Goal: Obtain resource: Obtain resource

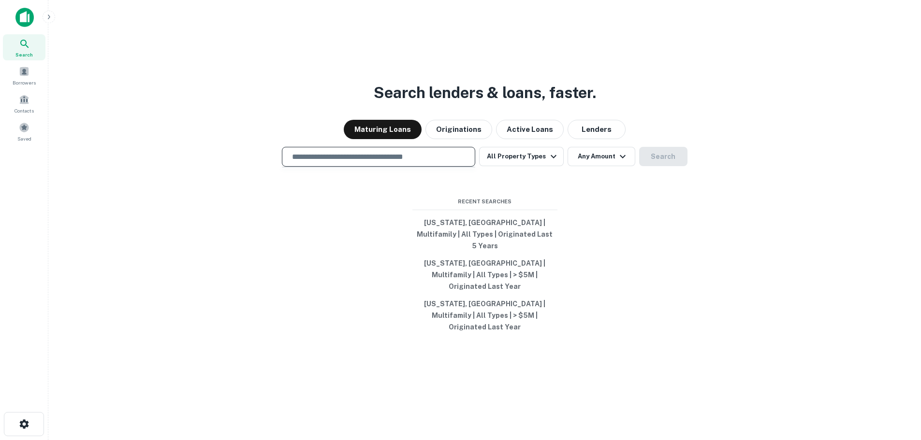
click at [378, 162] on input "text" at bounding box center [378, 156] width 185 height 11
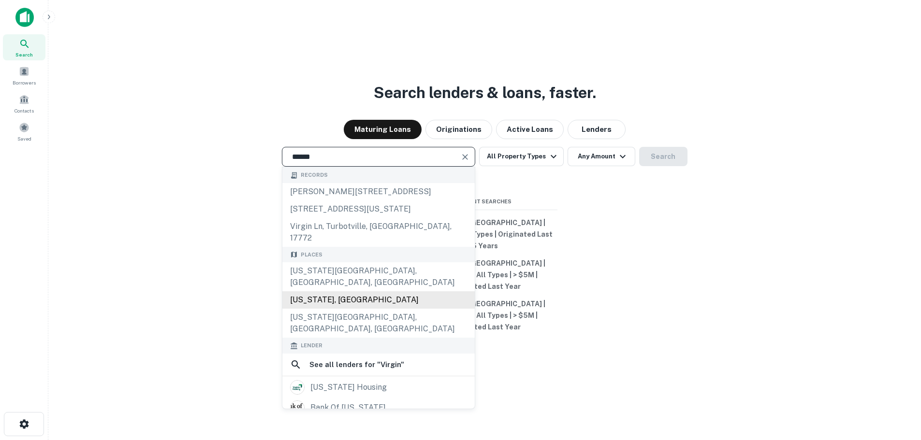
click at [328, 297] on div "[US_STATE], [GEOGRAPHIC_DATA]" at bounding box center [378, 299] width 192 height 17
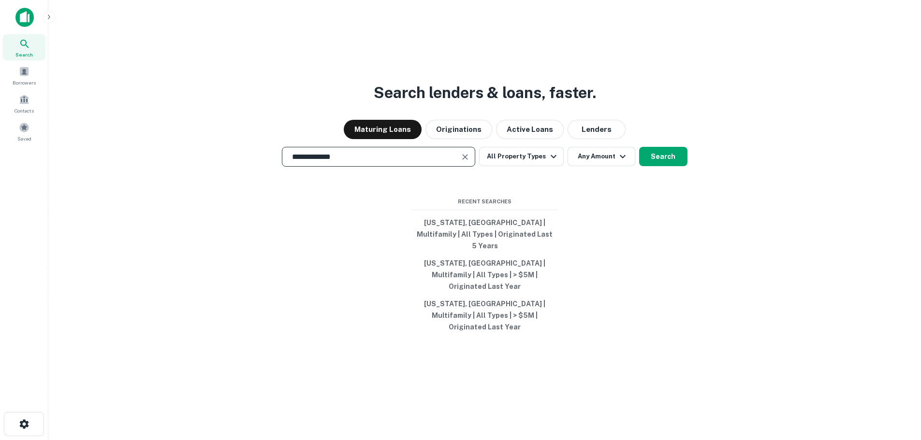
type input "**********"
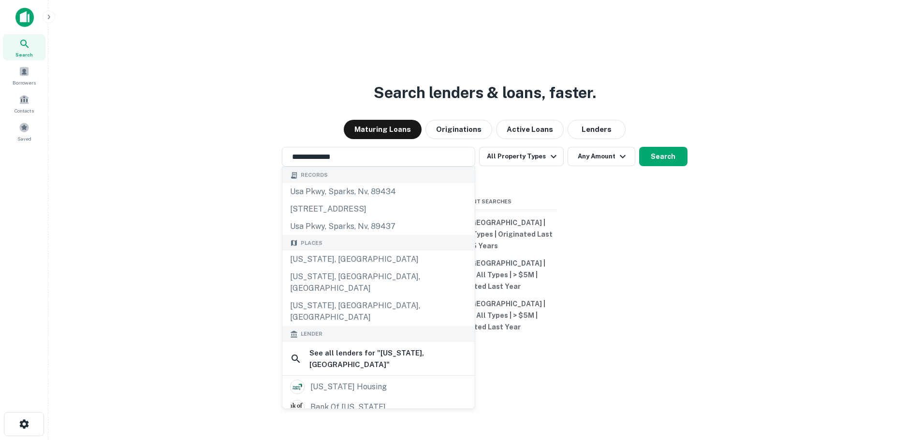
click at [733, 232] on div "**********" at bounding box center [484, 243] width 857 height 440
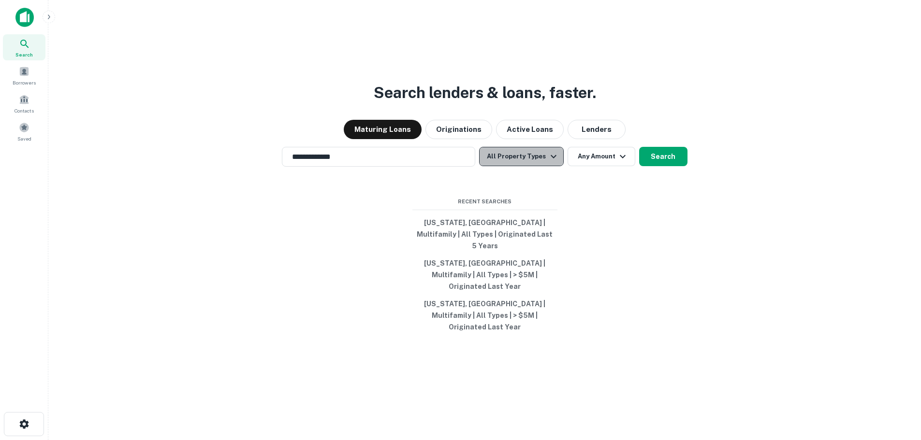
click at [528, 166] on button "All Property Types" at bounding box center [521, 156] width 84 height 19
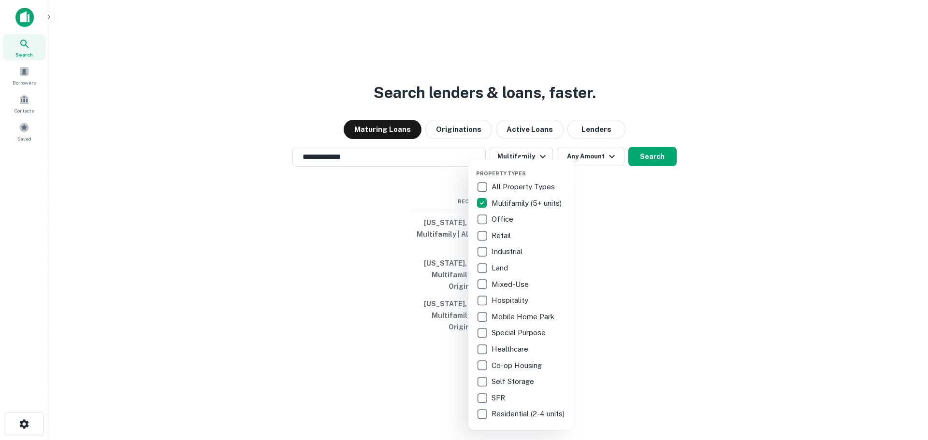
click at [672, 208] on div at bounding box center [464, 220] width 928 height 440
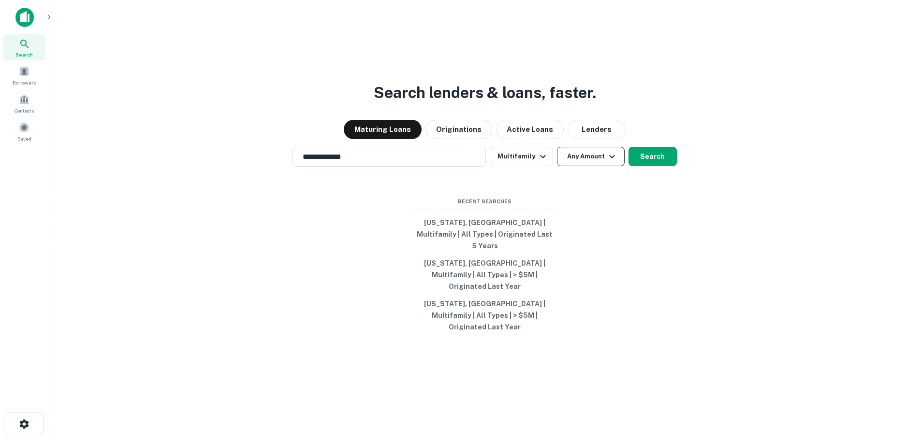
click at [602, 166] on button "Any Amount" at bounding box center [591, 156] width 68 height 19
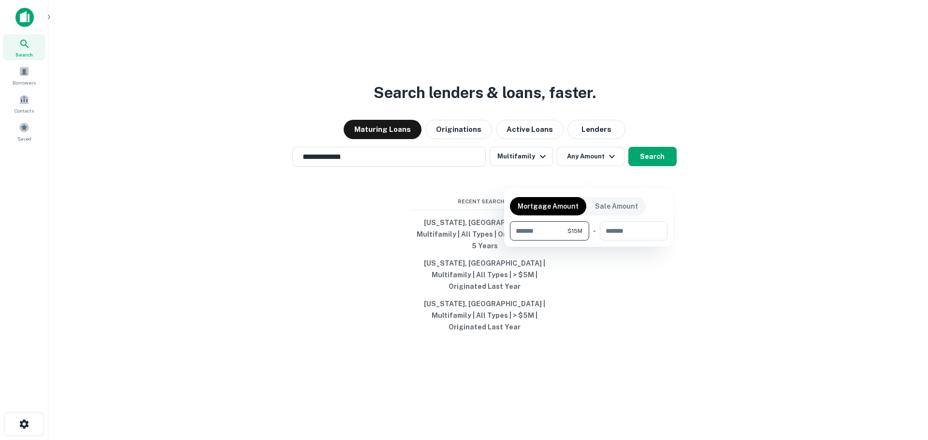
type input "********"
click at [658, 179] on div at bounding box center [464, 220] width 928 height 440
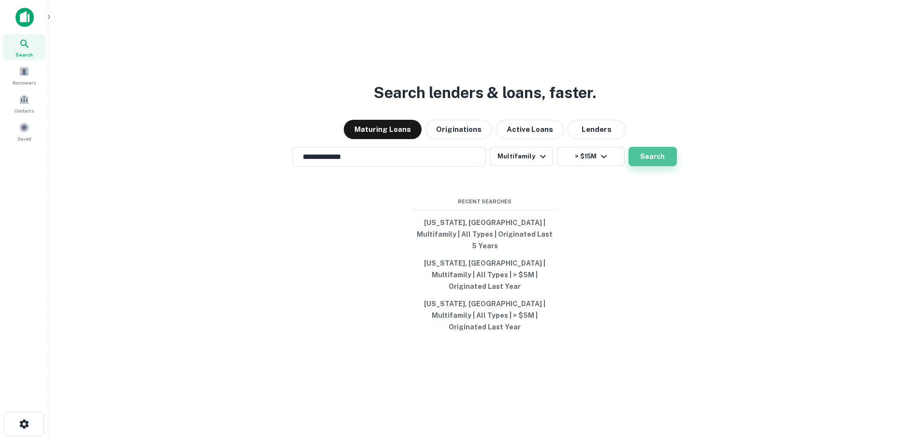
click at [651, 166] on button "Search" at bounding box center [652, 156] width 48 height 19
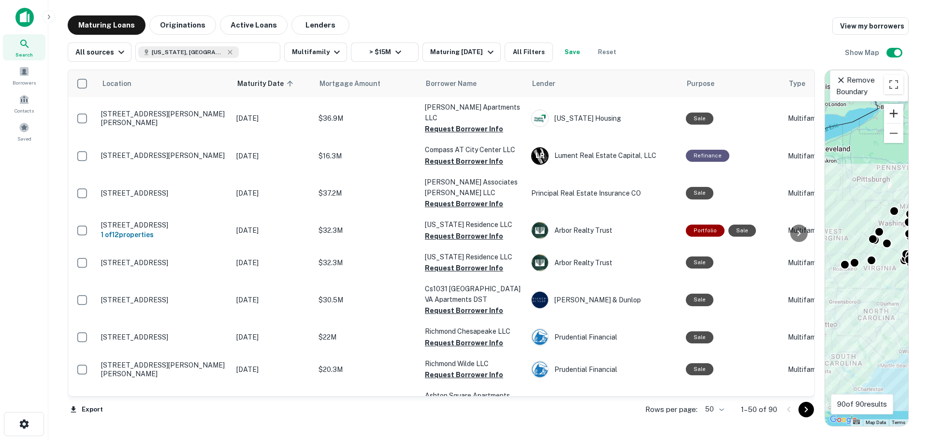
drag, startPoint x: 575, startPoint y: 113, endPoint x: 900, endPoint y: 115, distance: 324.7
click at [900, 115] on div "Location Maturity Date sorted ascending Mortgage Amount Borrower Name Lender Pu…" at bounding box center [488, 244] width 841 height 365
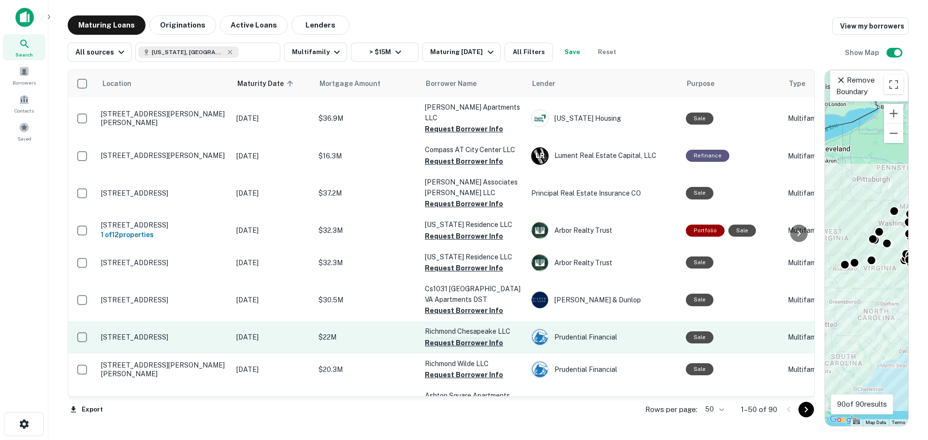
click at [455, 338] on button "Request Borrower Info" at bounding box center [464, 343] width 78 height 12
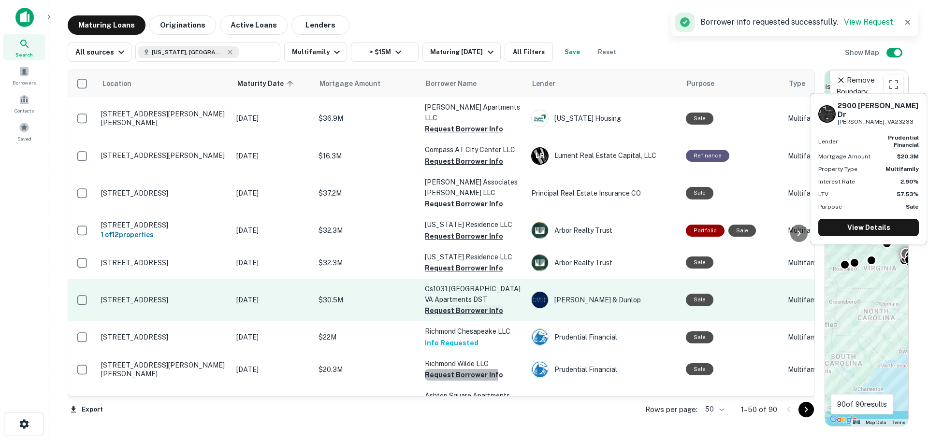
drag, startPoint x: 453, startPoint y: 372, endPoint x: 470, endPoint y: 307, distance: 66.3
click at [453, 371] on button "Request Borrower Info" at bounding box center [464, 375] width 78 height 12
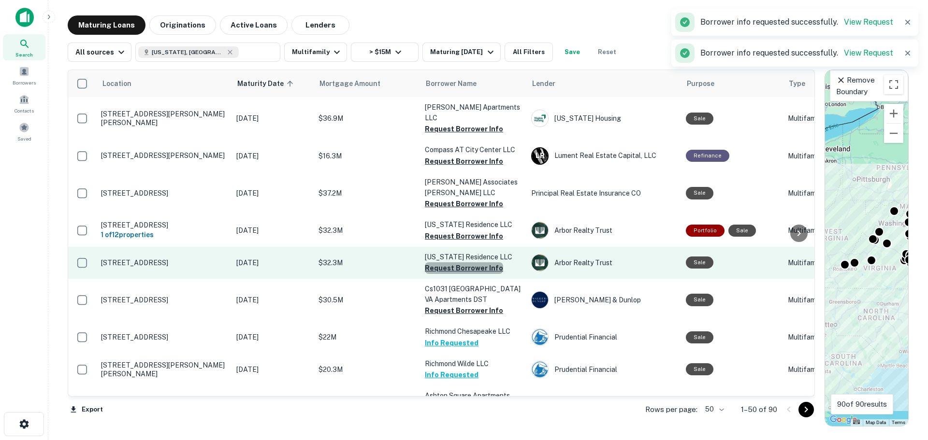
click at [473, 262] on button "Request Borrower Info" at bounding box center [464, 268] width 78 height 12
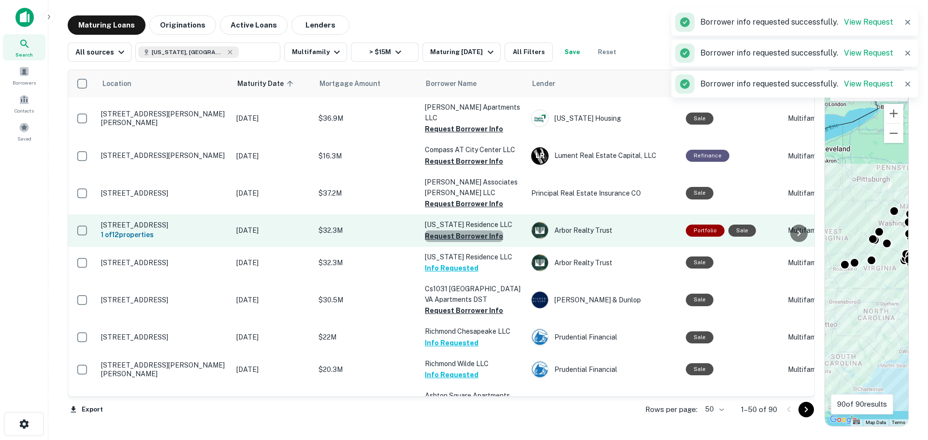
click at [473, 231] on button "Request Borrower Info" at bounding box center [464, 237] width 78 height 12
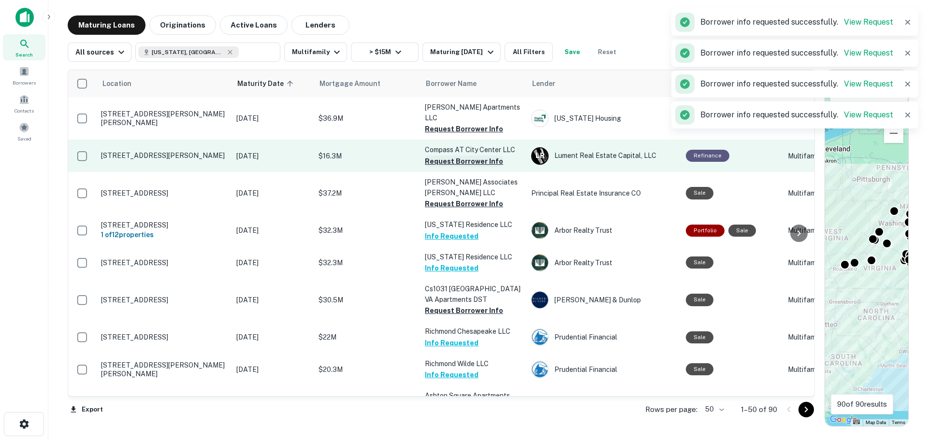
click at [459, 156] on button "Request Borrower Info" at bounding box center [464, 162] width 78 height 12
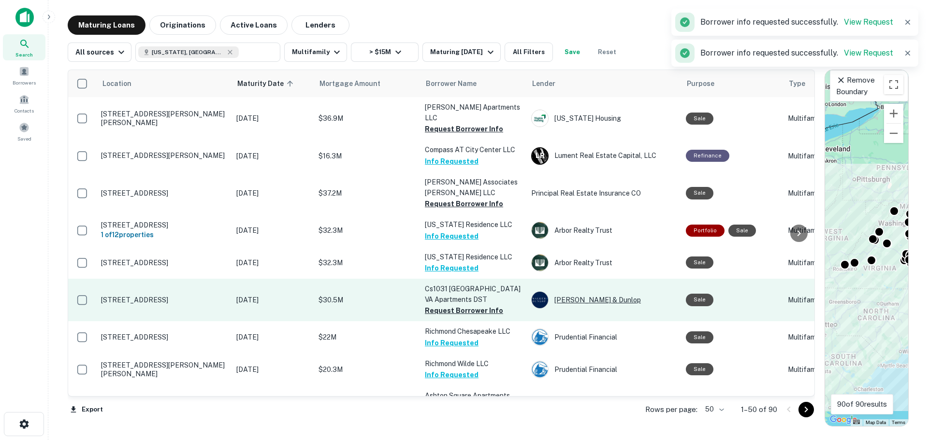
scroll to position [48, 0]
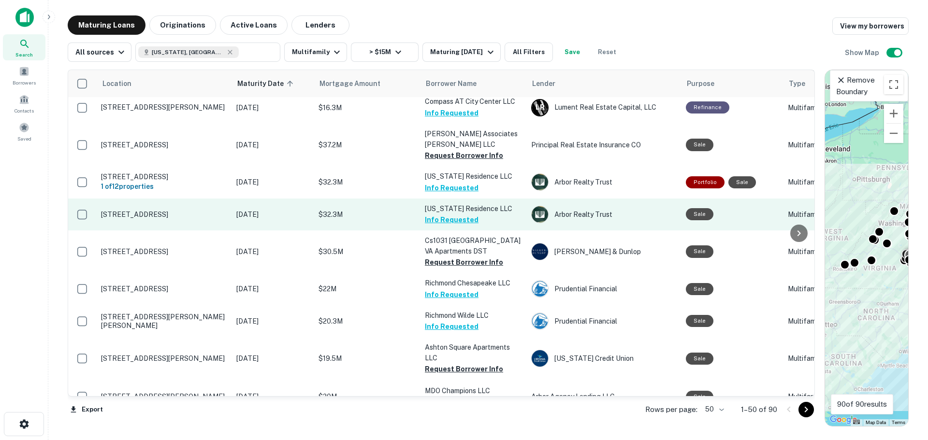
click at [451, 214] on button "Info Requested" at bounding box center [452, 220] width 54 height 12
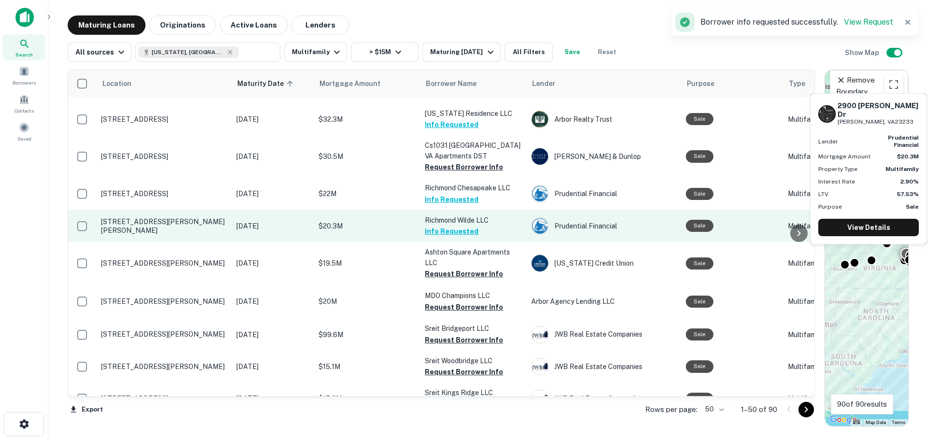
scroll to position [145, 0]
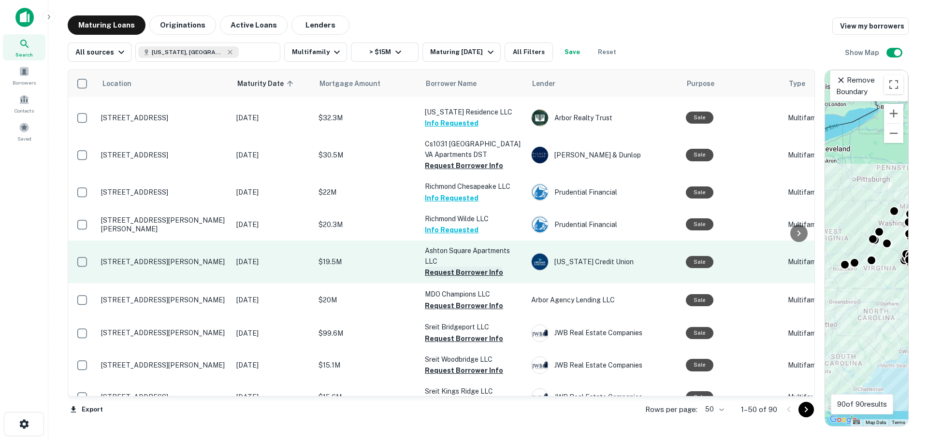
click at [489, 268] on button "Request Borrower Info" at bounding box center [464, 273] width 78 height 12
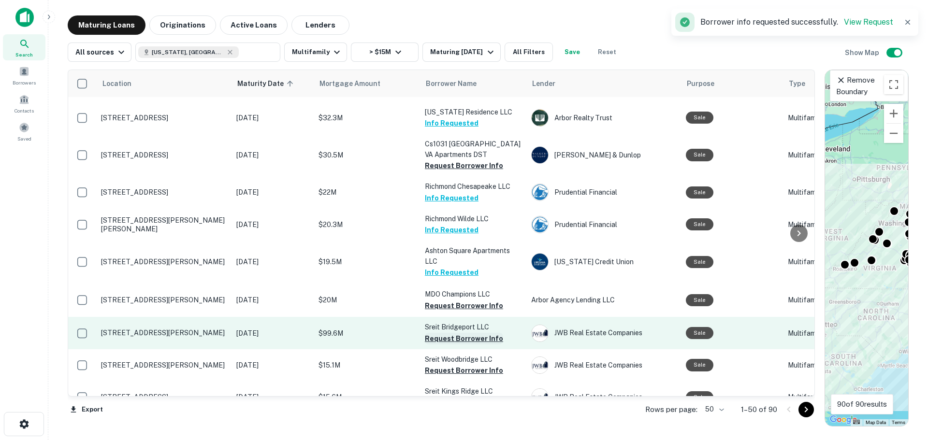
click at [468, 333] on button "Request Borrower Info" at bounding box center [464, 339] width 78 height 12
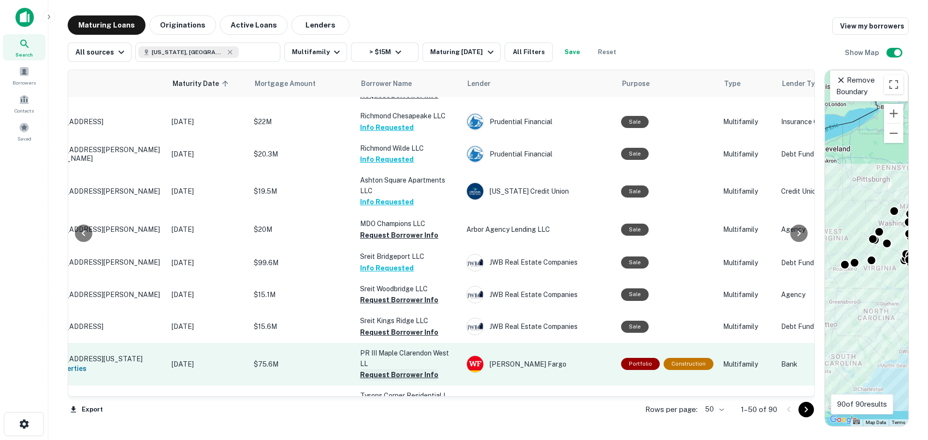
scroll to position [242, 65]
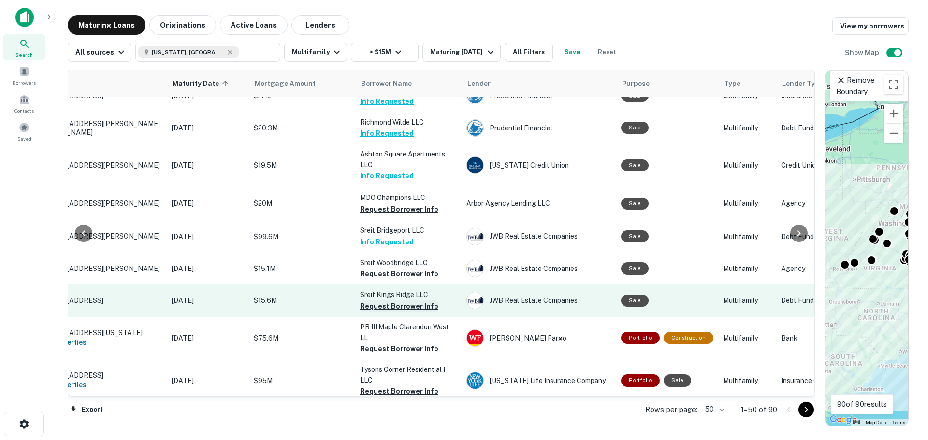
click at [394, 302] on button "Request Borrower Info" at bounding box center [399, 307] width 78 height 12
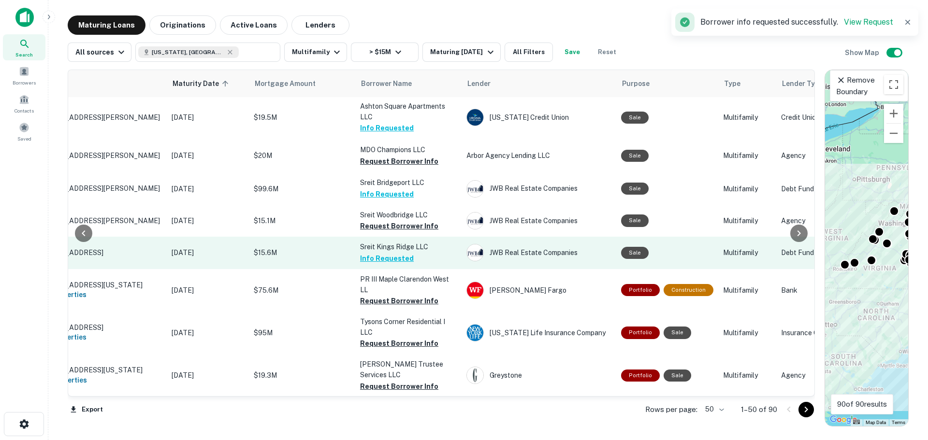
scroll to position [290, 65]
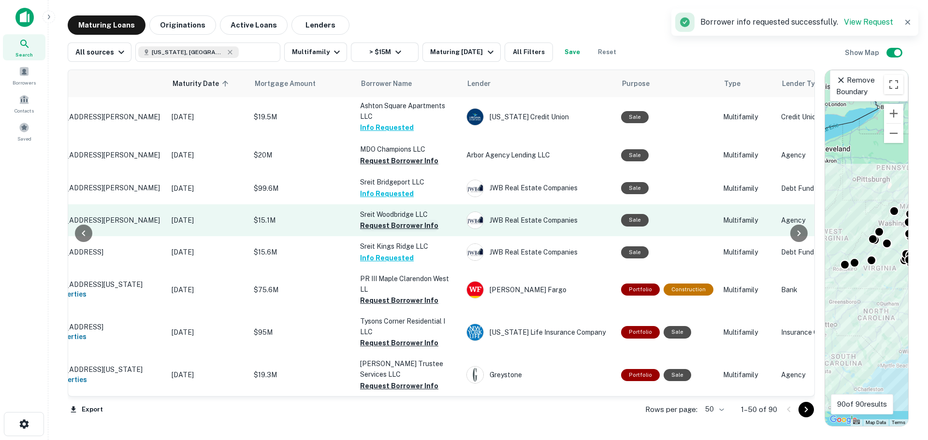
click at [402, 220] on button "Request Borrower Info" at bounding box center [399, 226] width 78 height 12
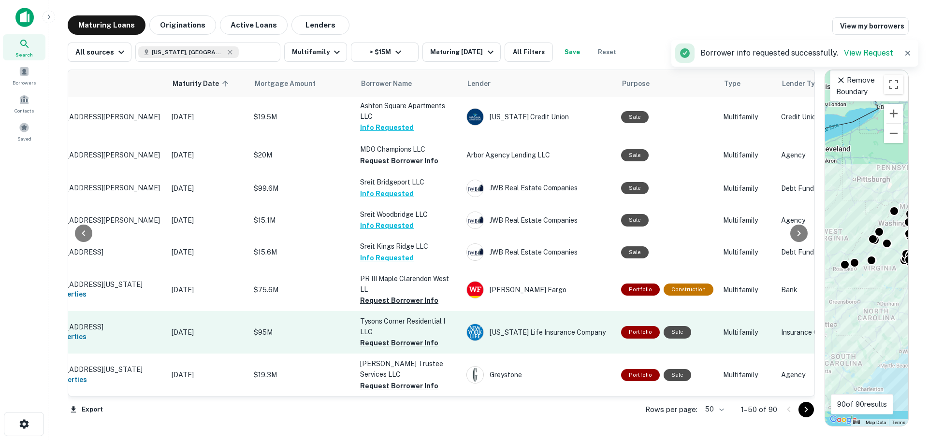
scroll to position [338, 65]
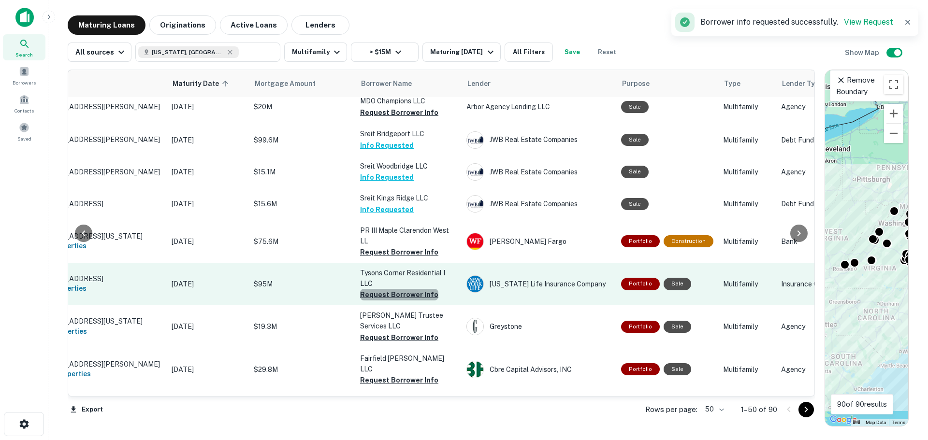
click at [400, 289] on button "Request Borrower Info" at bounding box center [399, 295] width 78 height 12
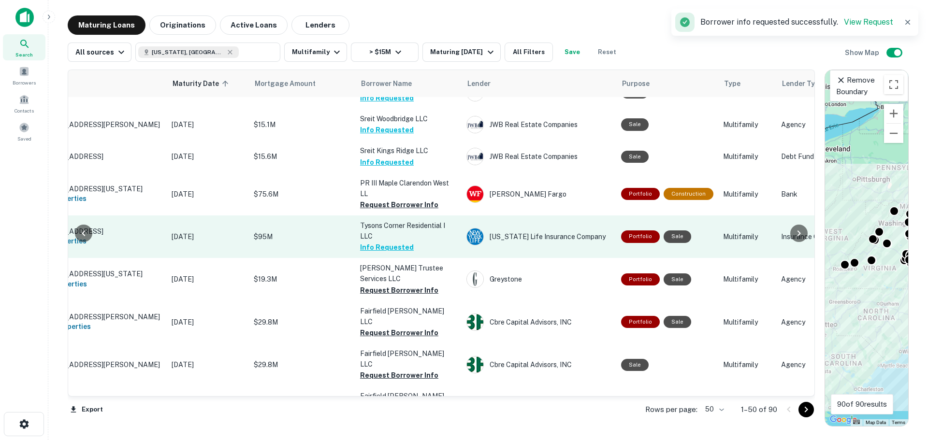
scroll to position [387, 65]
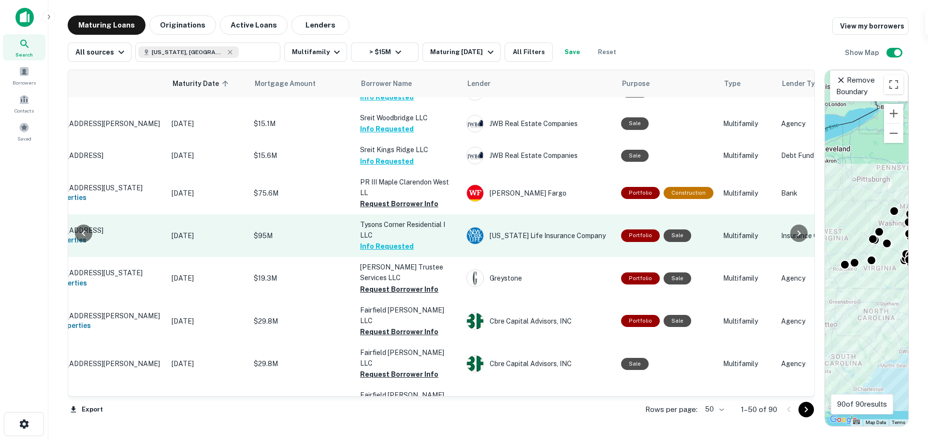
click at [364, 219] on p "Tysons Corner Residential I LLC" at bounding box center [408, 229] width 97 height 21
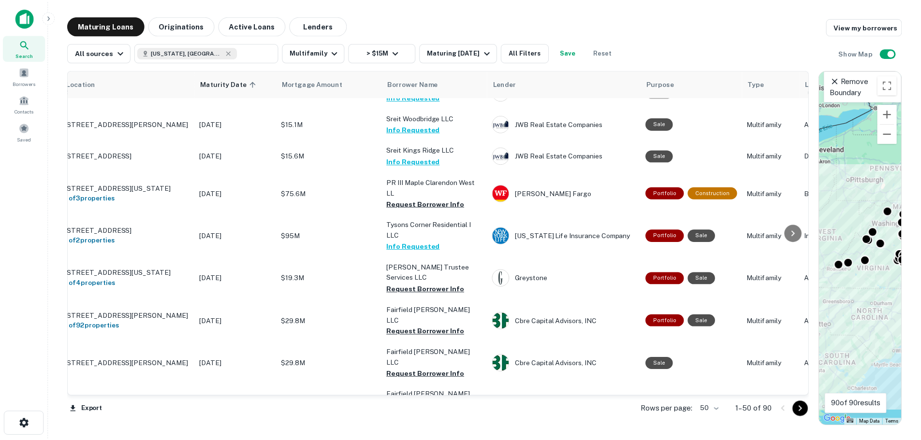
scroll to position [387, 0]
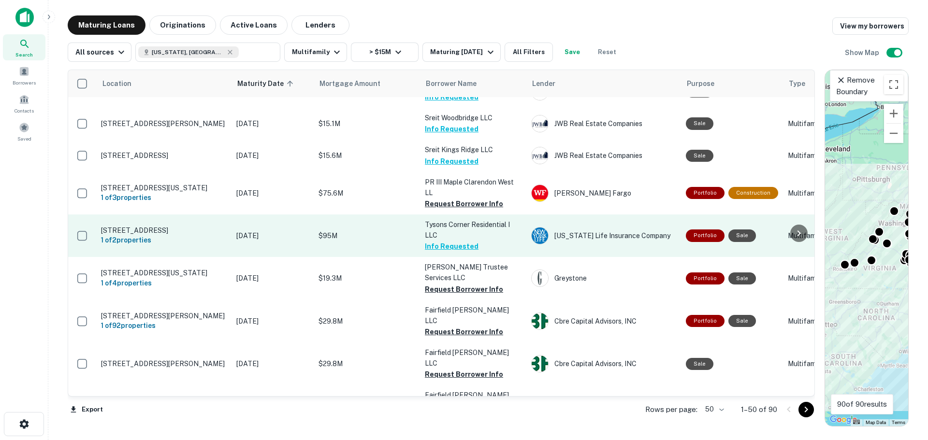
click at [121, 226] on p "[STREET_ADDRESS]" at bounding box center [164, 230] width 126 height 9
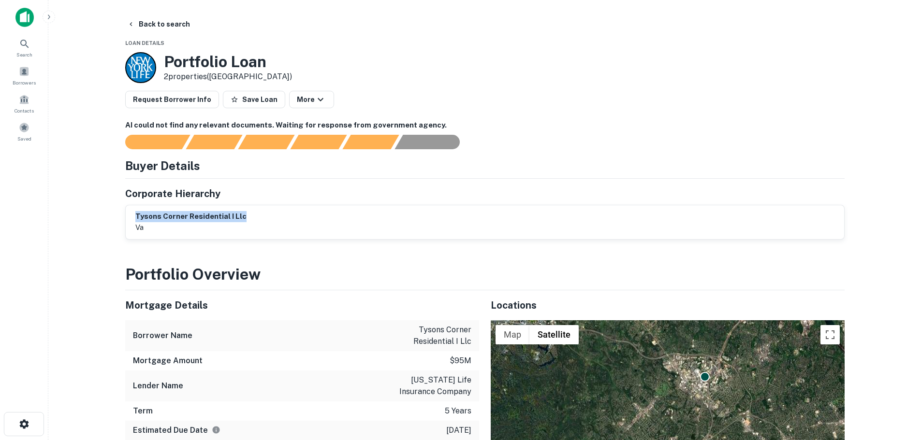
drag, startPoint x: 248, startPoint y: 218, endPoint x: 126, endPoint y: 219, distance: 121.8
click at [126, 219] on div "tysons corner residential i llc [GEOGRAPHIC_DATA]" at bounding box center [485, 222] width 718 height 34
copy h6 "tysons corner residential i llc"
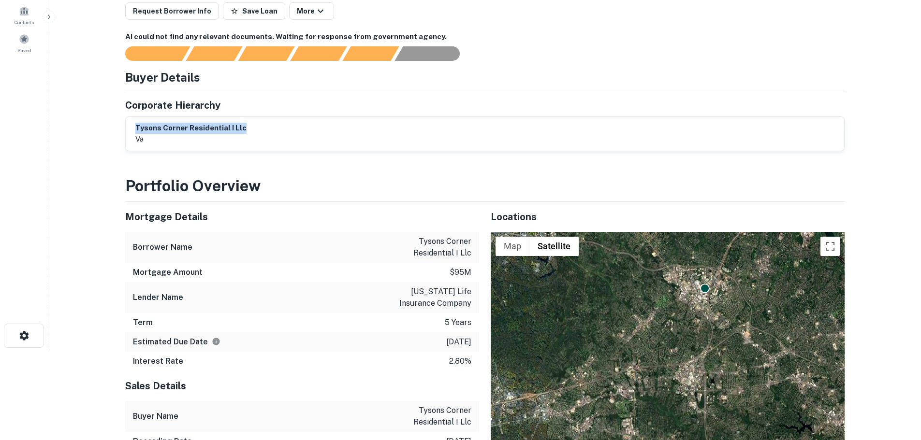
scroll to position [97, 0]
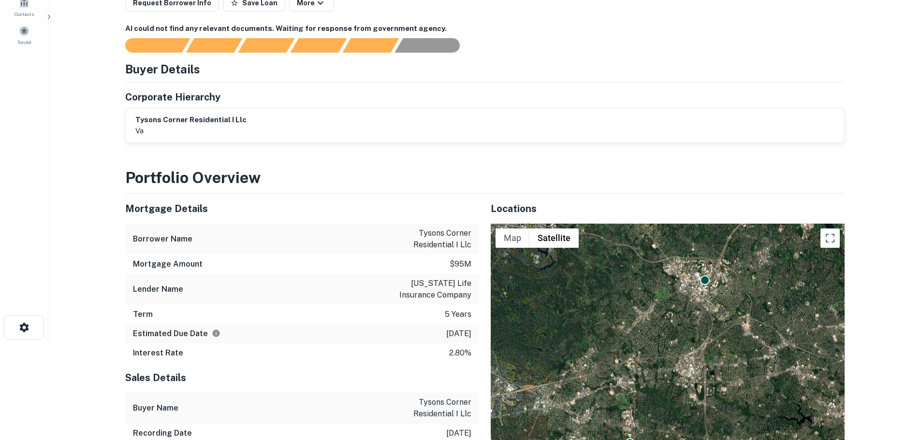
click at [101, 265] on main "Back to search Loan Details Portfolio Loan 2 properties ([GEOGRAPHIC_DATA]) Req…" at bounding box center [484, 123] width 872 height 440
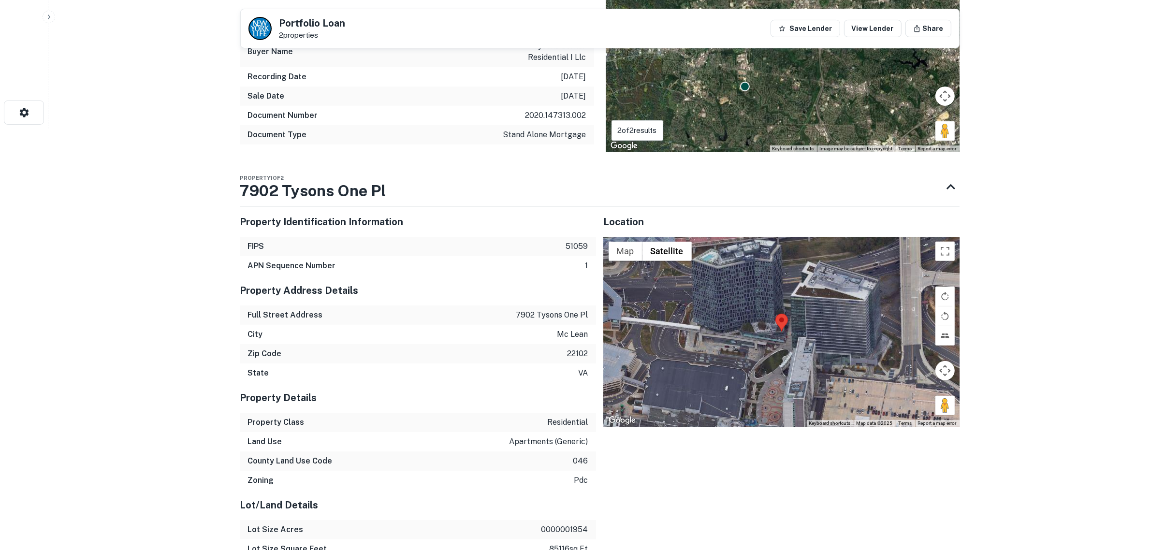
scroll to position [423, 0]
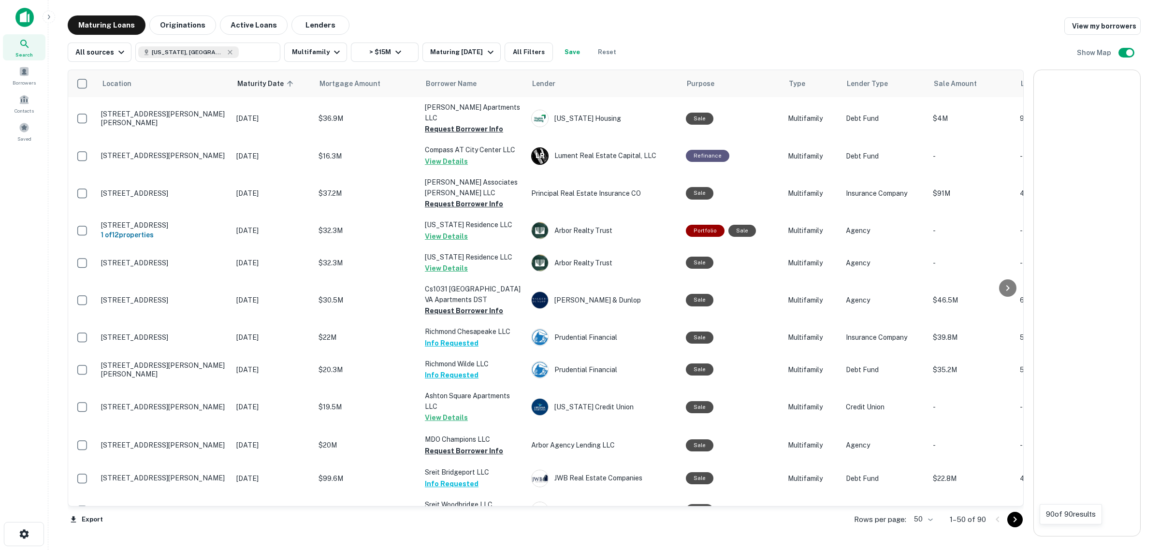
scroll to position [387, 0]
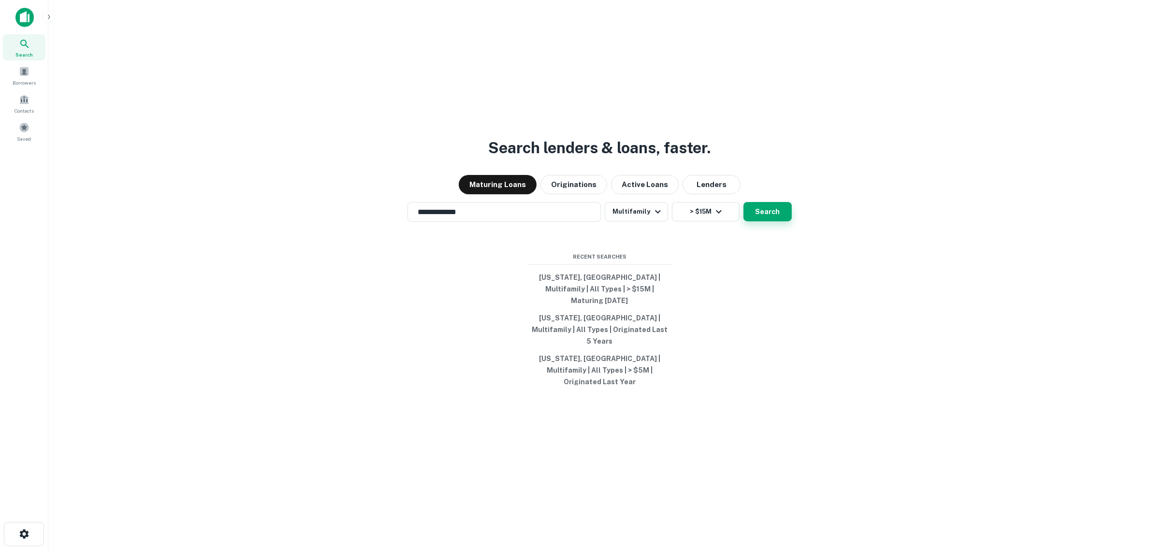
click at [772, 221] on button "Search" at bounding box center [767, 211] width 48 height 19
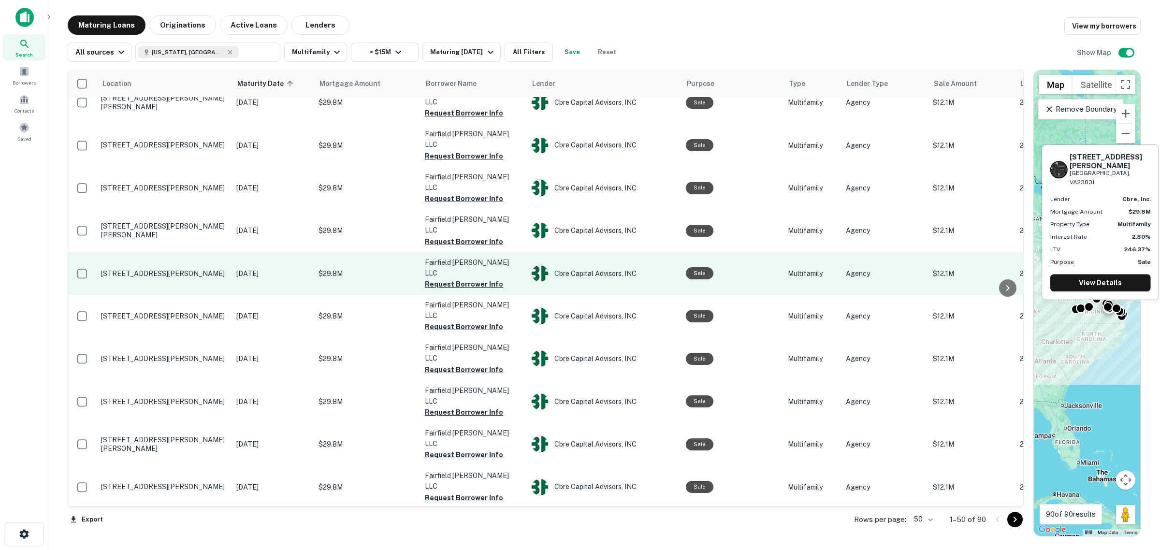
scroll to position [991, 0]
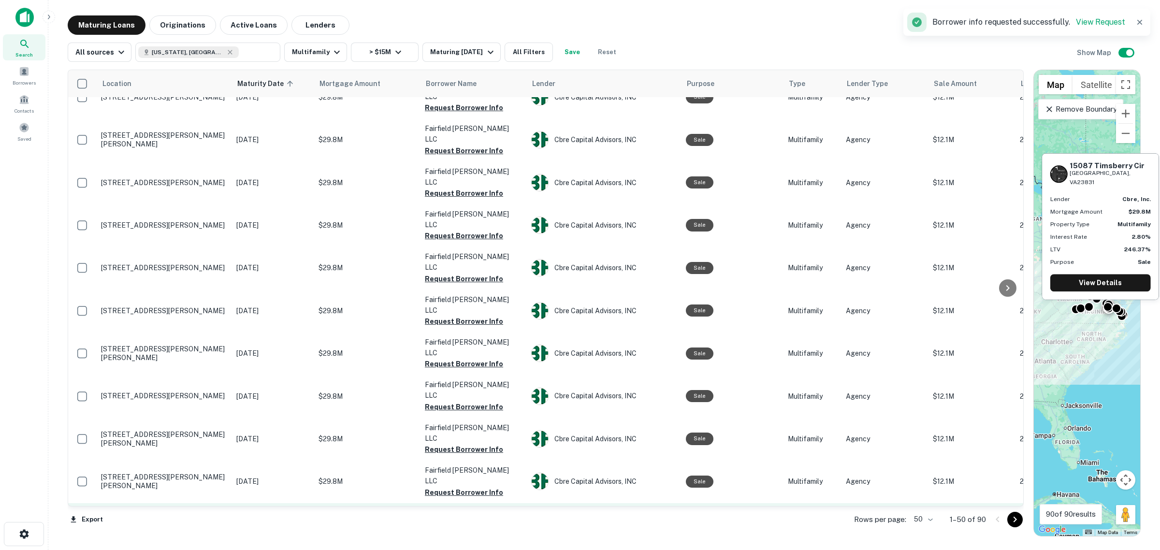
scroll to position [1111, 0]
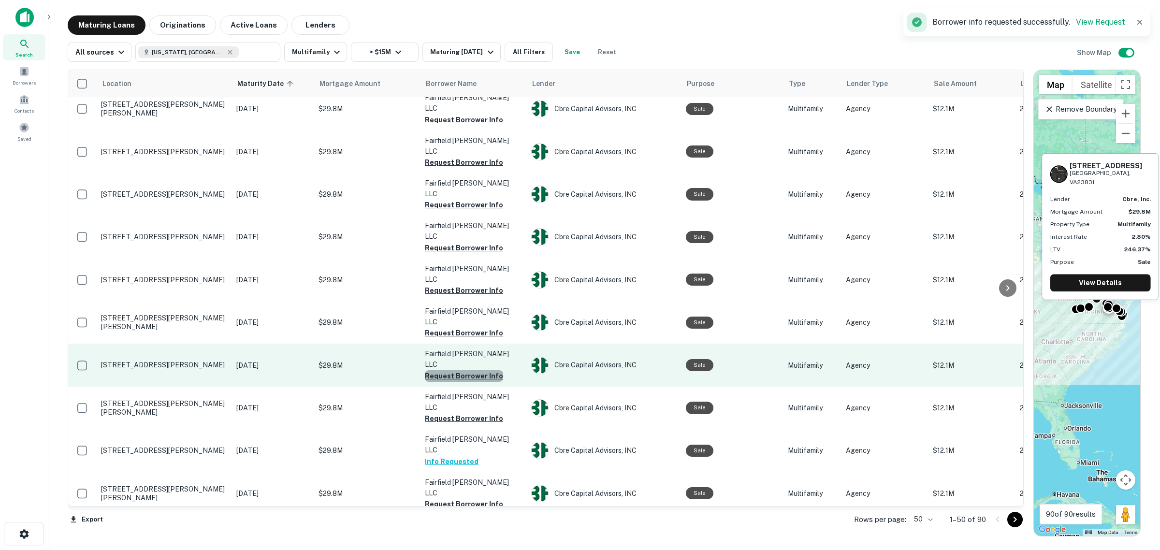
click at [469, 370] on button "Request Borrower Info" at bounding box center [464, 376] width 78 height 12
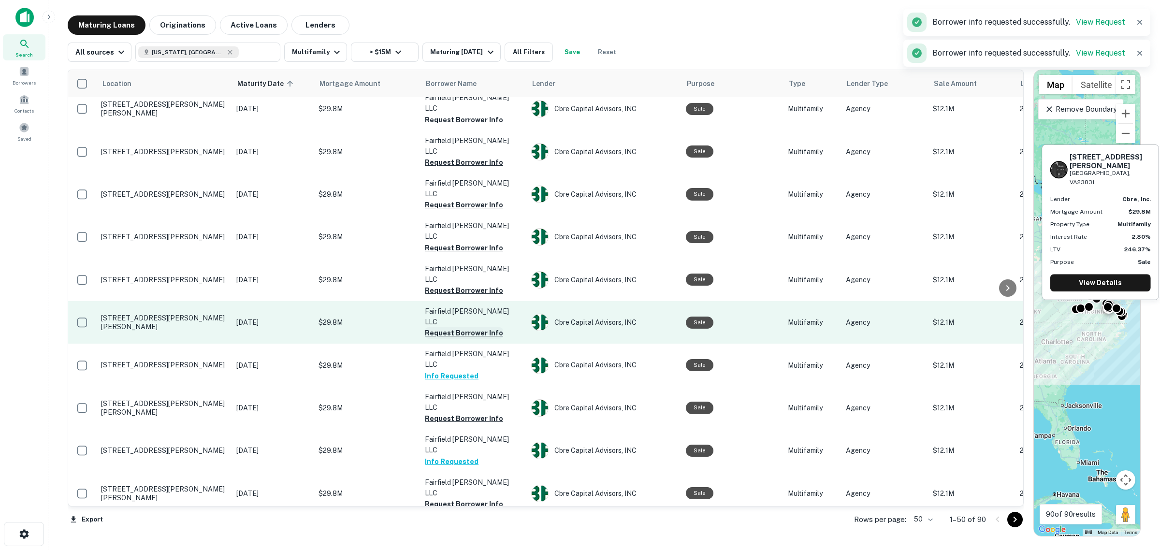
click at [469, 327] on button "Request Borrower Info" at bounding box center [464, 333] width 78 height 12
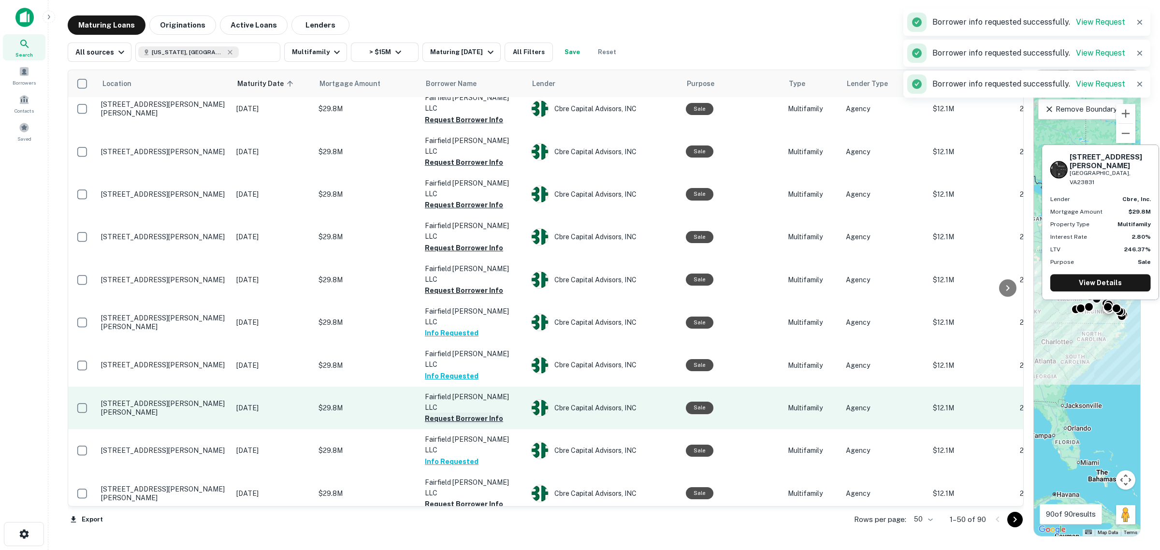
click at [453, 413] on button "Request Borrower Info" at bounding box center [464, 419] width 78 height 12
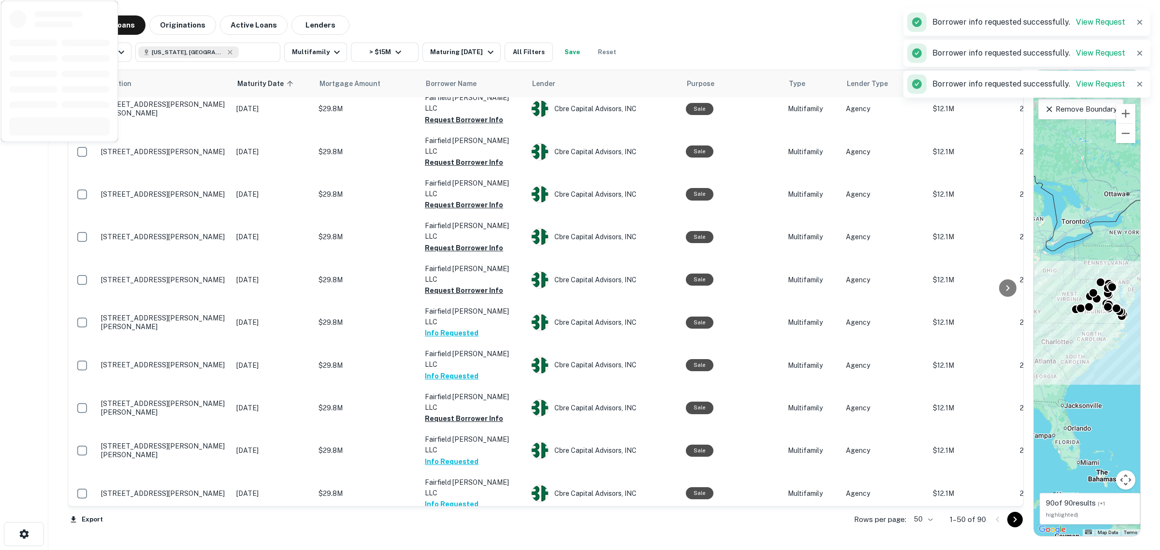
scroll to position [1172, 0]
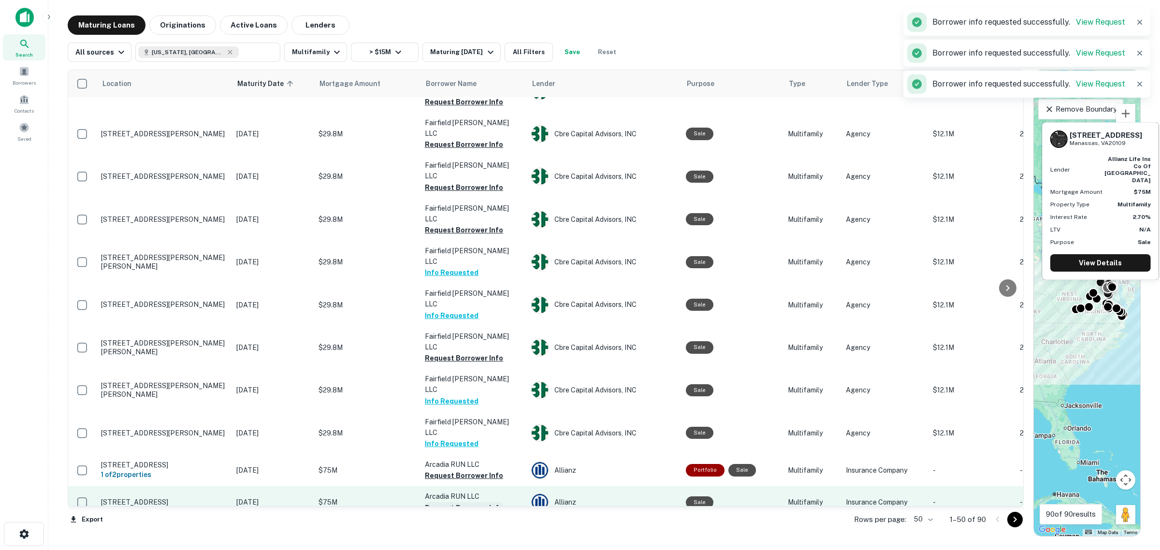
click at [456, 440] on button "Request Borrower Info" at bounding box center [464, 508] width 78 height 12
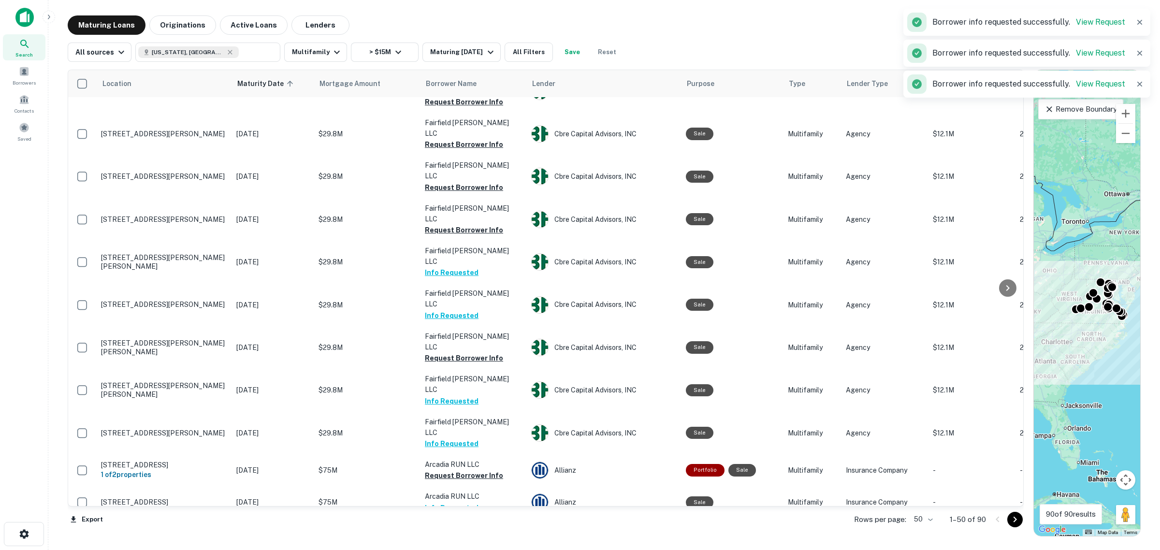
click at [450, 440] on button "Request Borrower Info" at bounding box center [464, 540] width 78 height 12
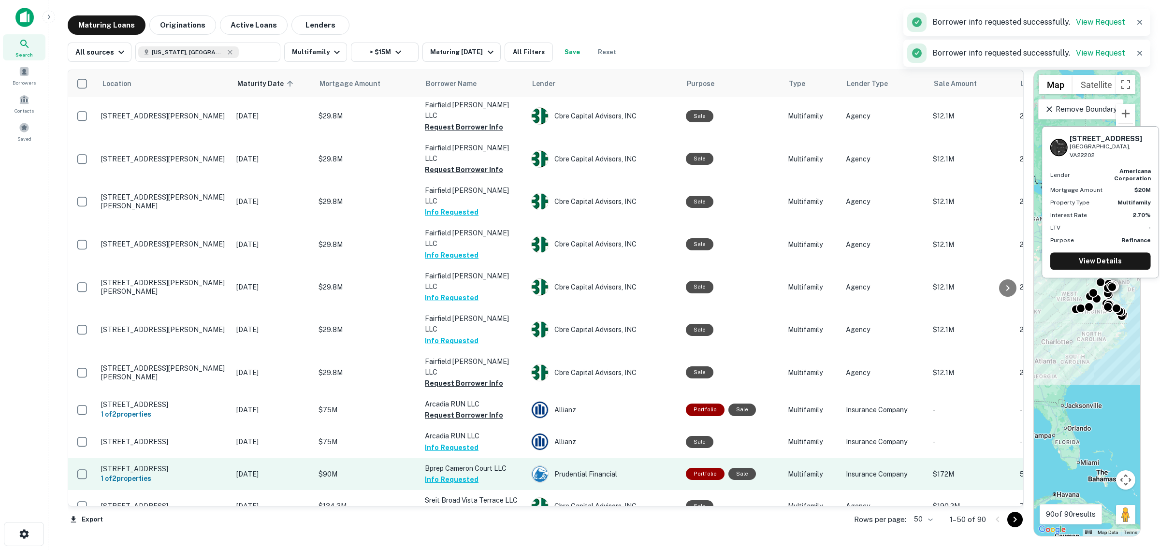
click at [452, 440] on button "Request Borrower Info" at bounding box center [464, 545] width 78 height 12
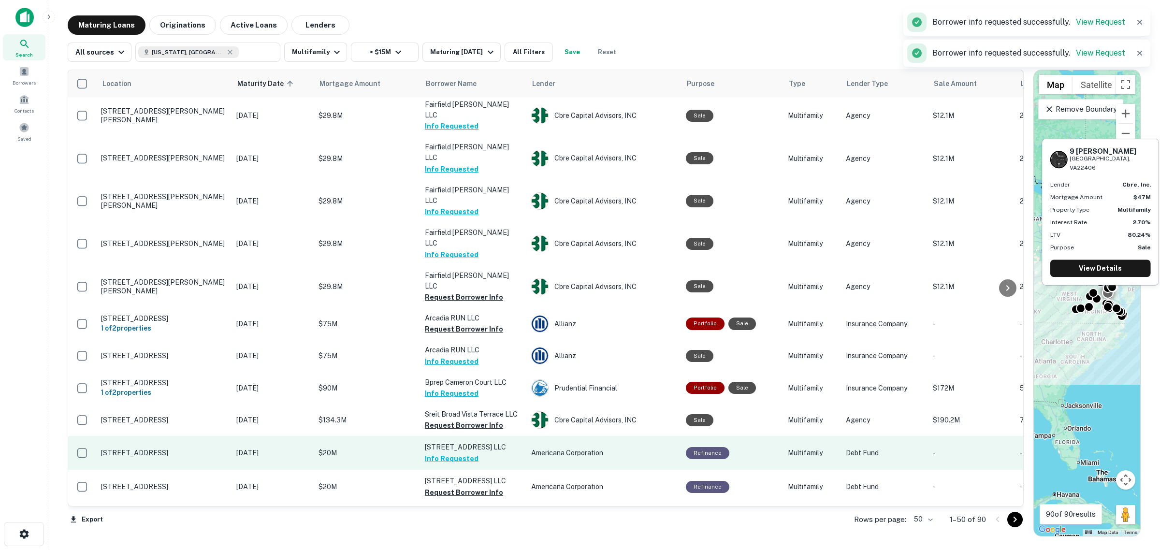
scroll to position [1320, 0]
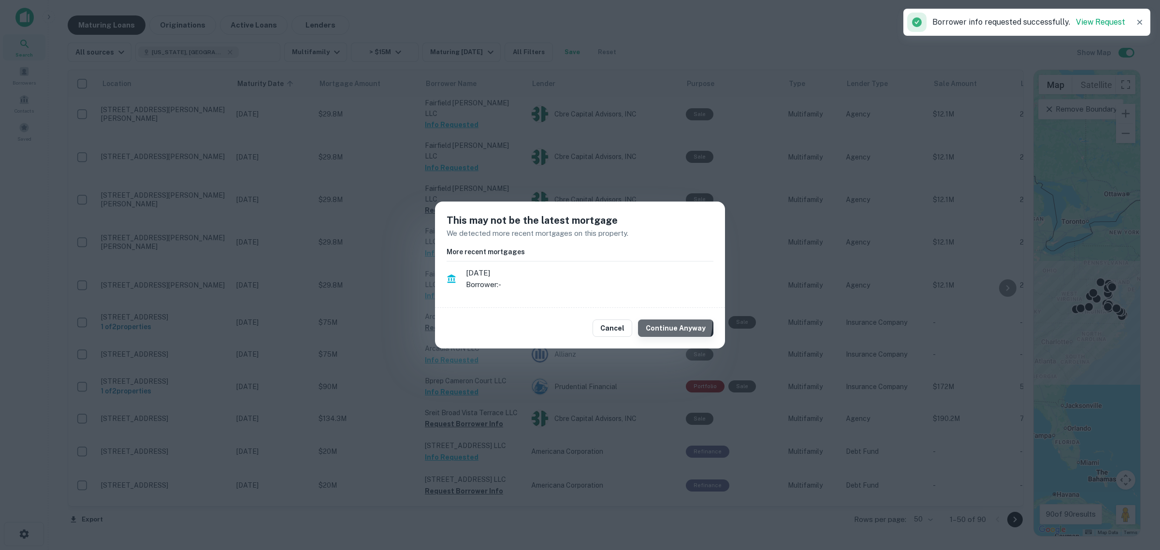
click at [670, 324] on button "Continue Anyway" at bounding box center [675, 327] width 75 height 17
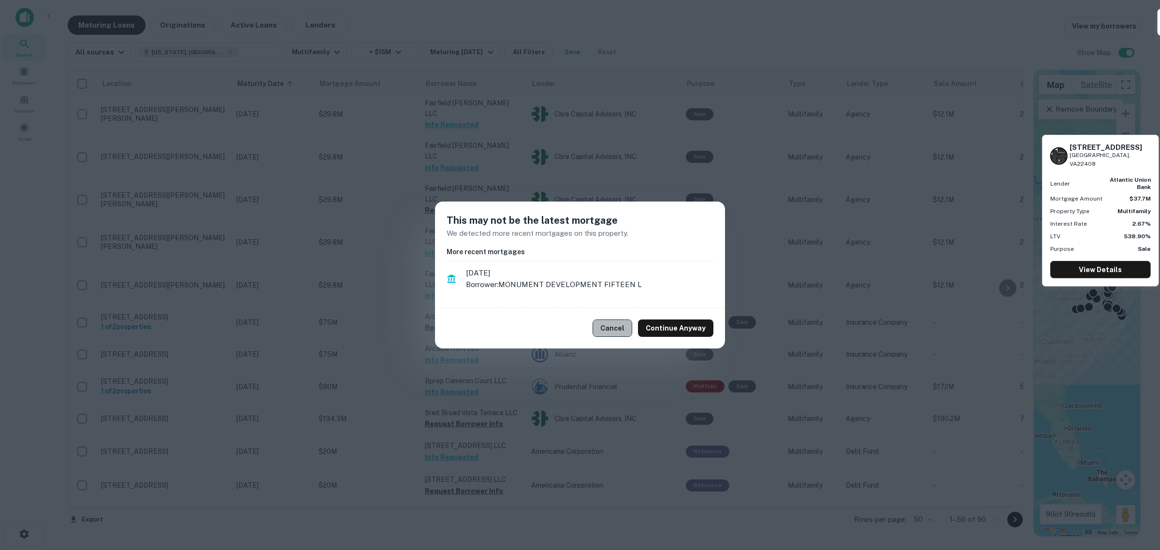
click at [616, 327] on button "Cancel" at bounding box center [612, 327] width 40 height 17
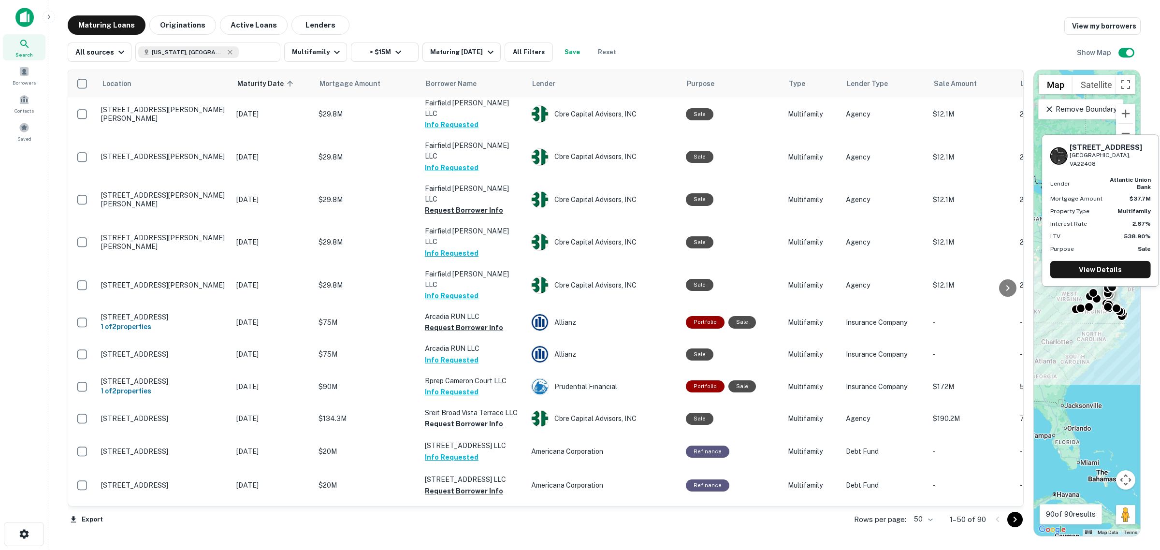
click at [920, 440] on icon "Go to next page" at bounding box center [1015, 520] width 12 height 12
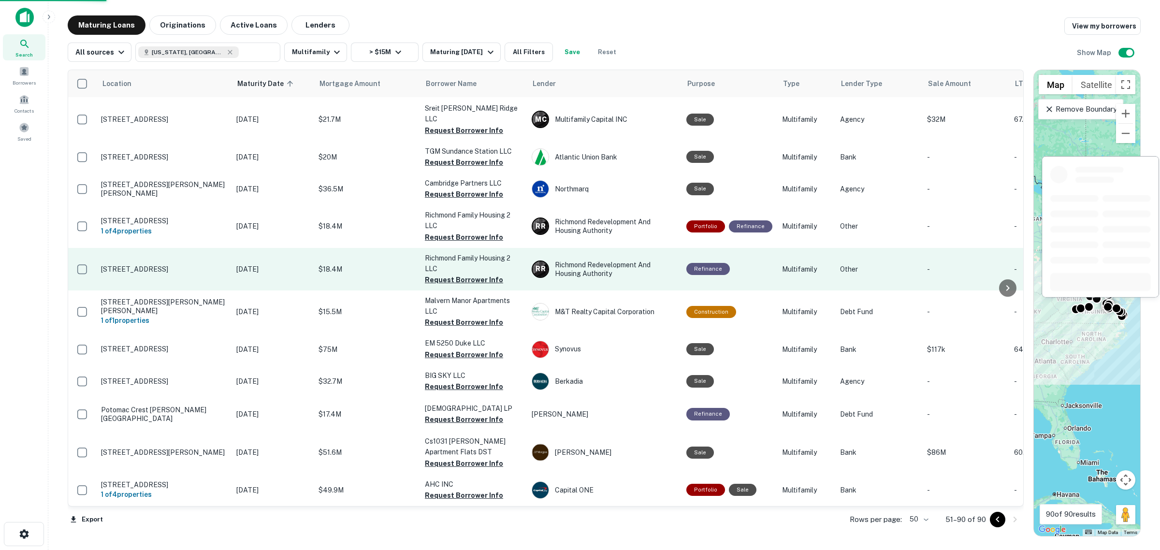
scroll to position [994, 0]
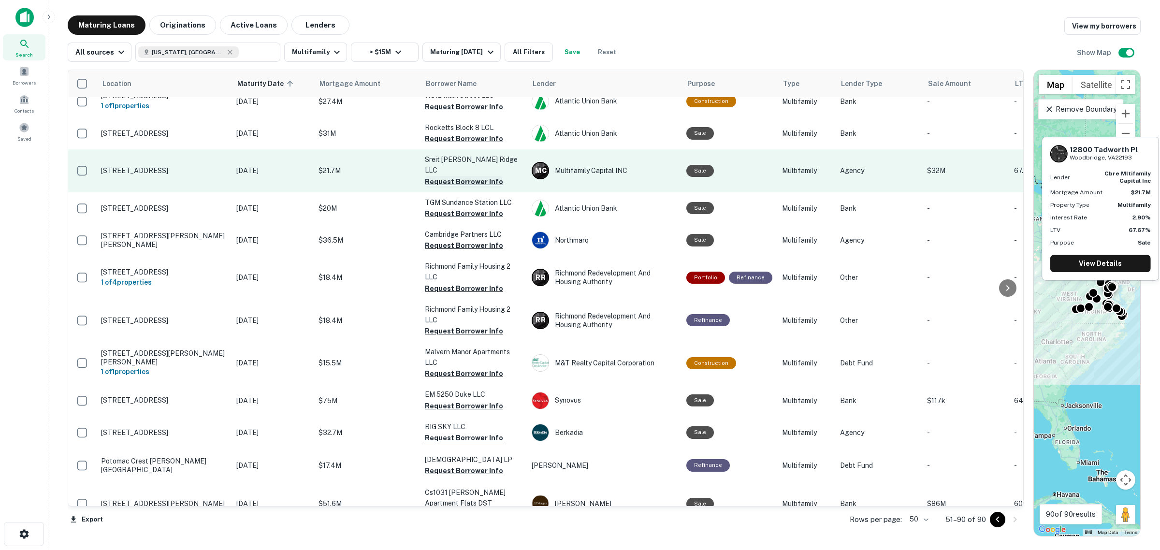
click at [470, 176] on button "Request Borrower Info" at bounding box center [464, 182] width 78 height 12
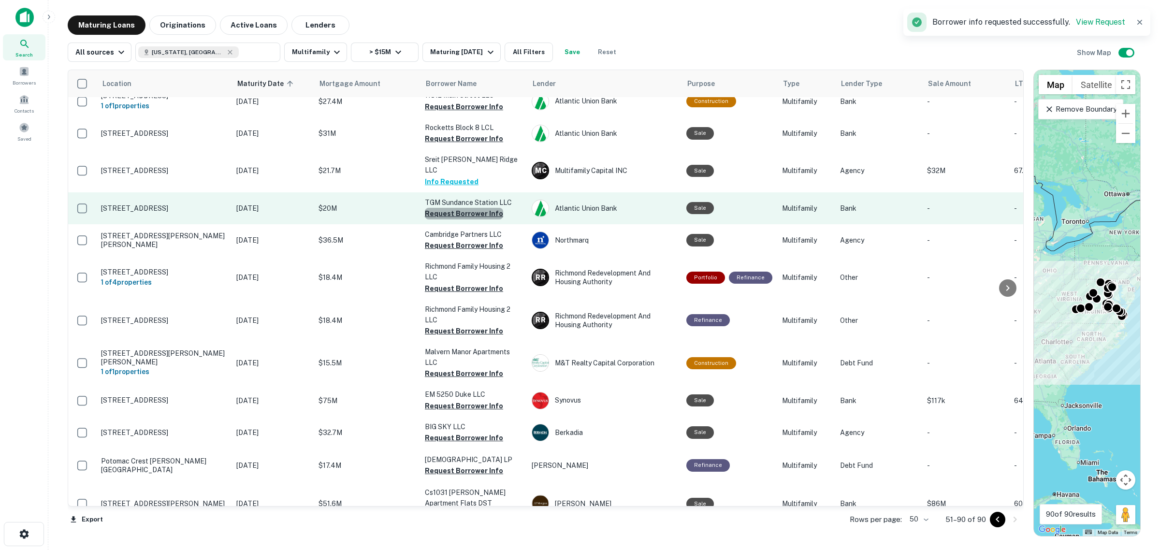
click at [464, 208] on button "Request Borrower Info" at bounding box center [464, 214] width 78 height 12
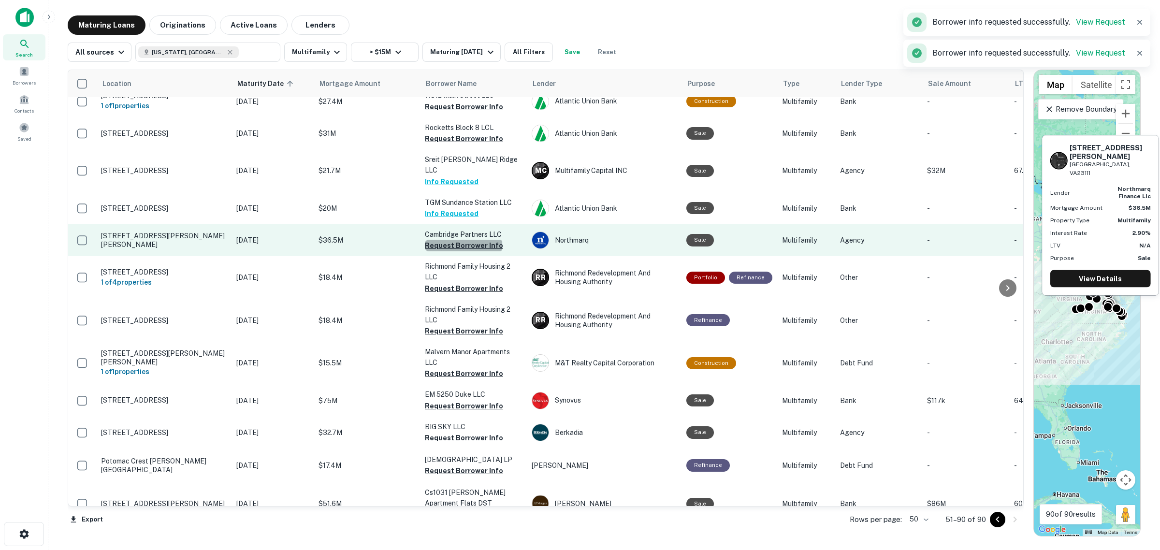
click at [463, 240] on button "Request Borrower Info" at bounding box center [464, 246] width 78 height 12
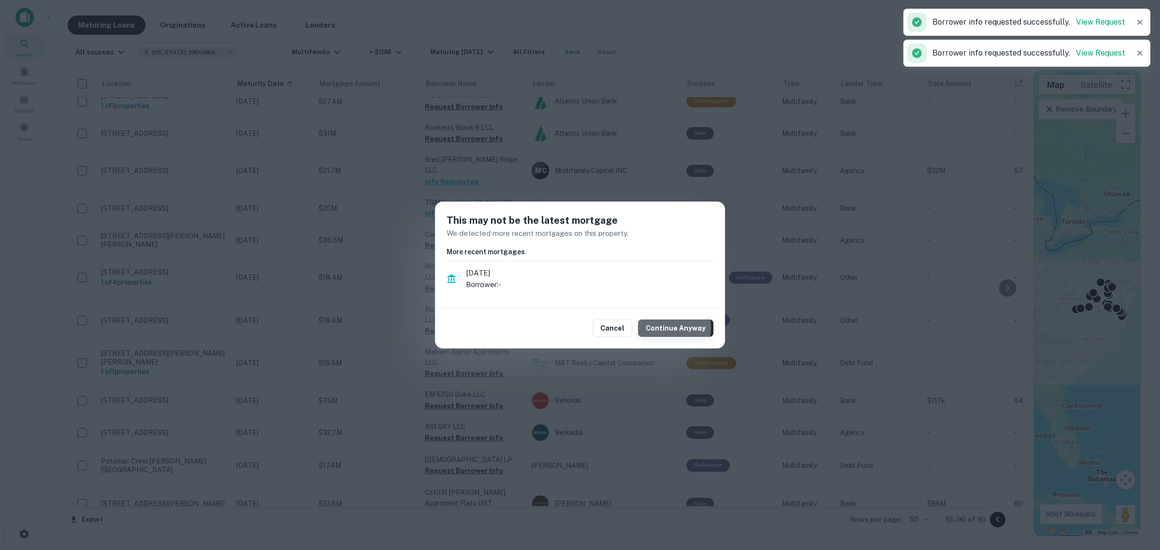
click at [663, 329] on button "Continue Anyway" at bounding box center [675, 327] width 75 height 17
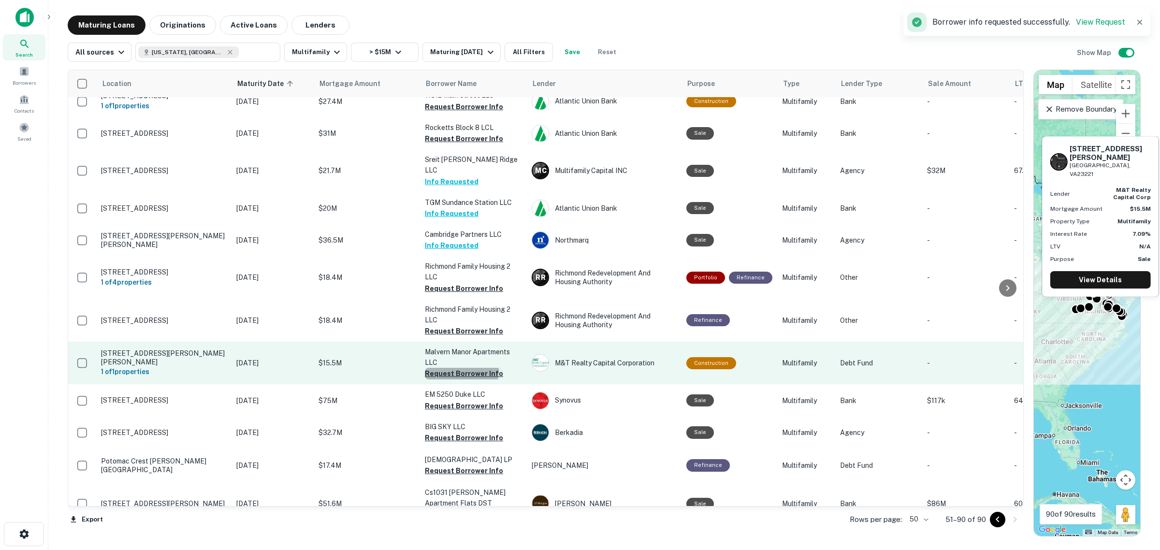
click at [457, 368] on button "Request Borrower Info" at bounding box center [464, 374] width 78 height 12
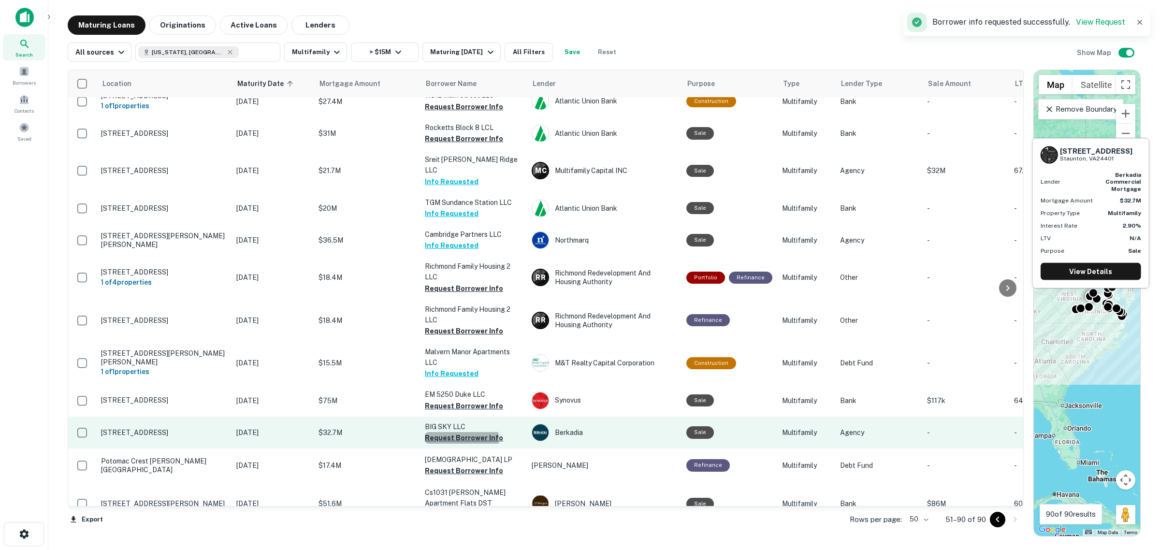
click at [453, 432] on button "Request Borrower Info" at bounding box center [464, 438] width 78 height 12
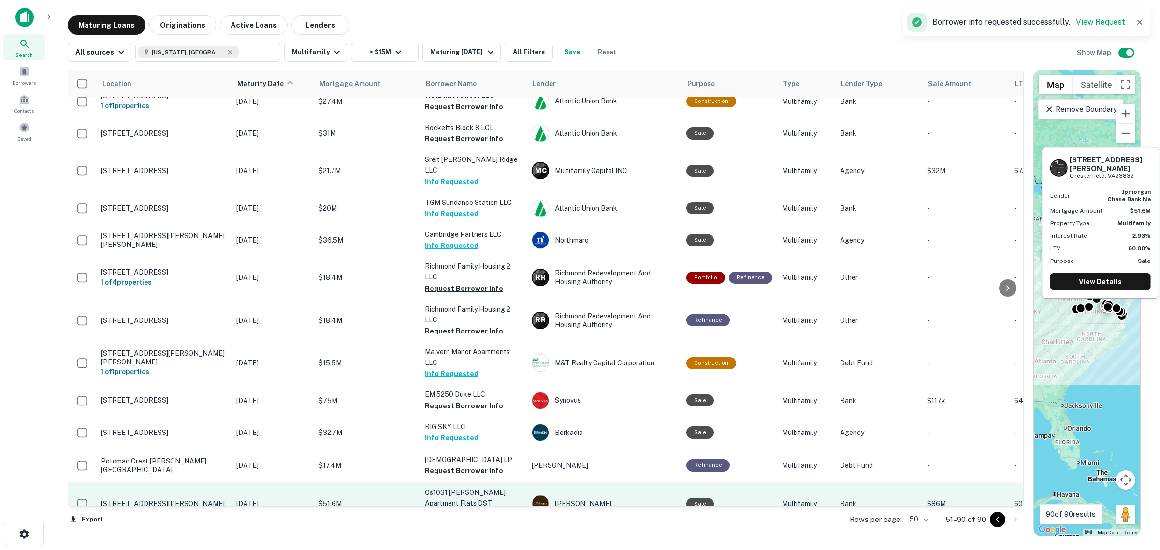
click at [474, 440] on button "Request Borrower Info" at bounding box center [464, 515] width 78 height 12
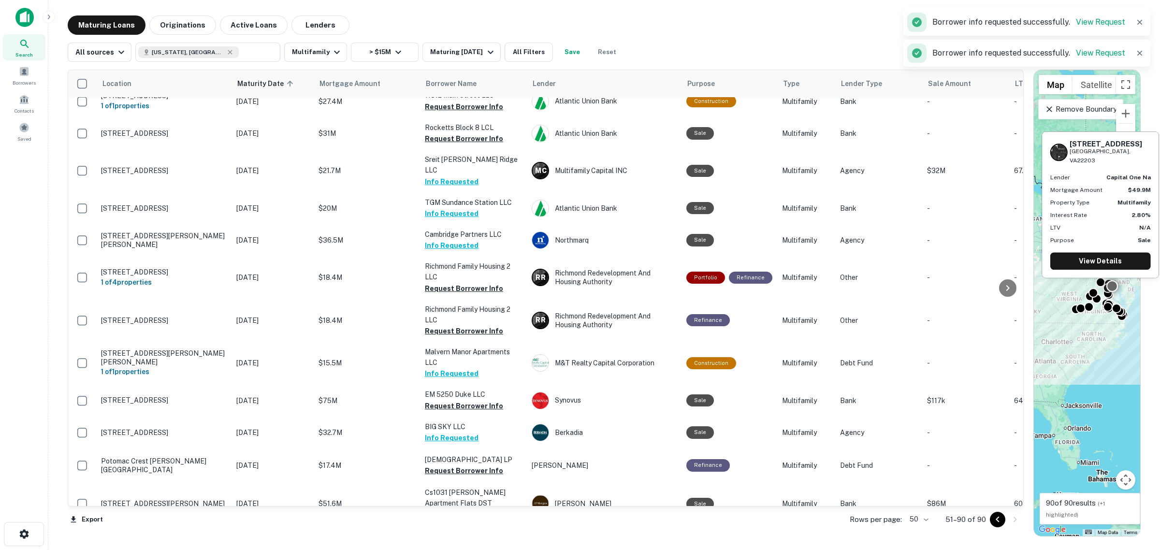
click at [469, 440] on button "Request Borrower Info" at bounding box center [464, 547] width 78 height 12
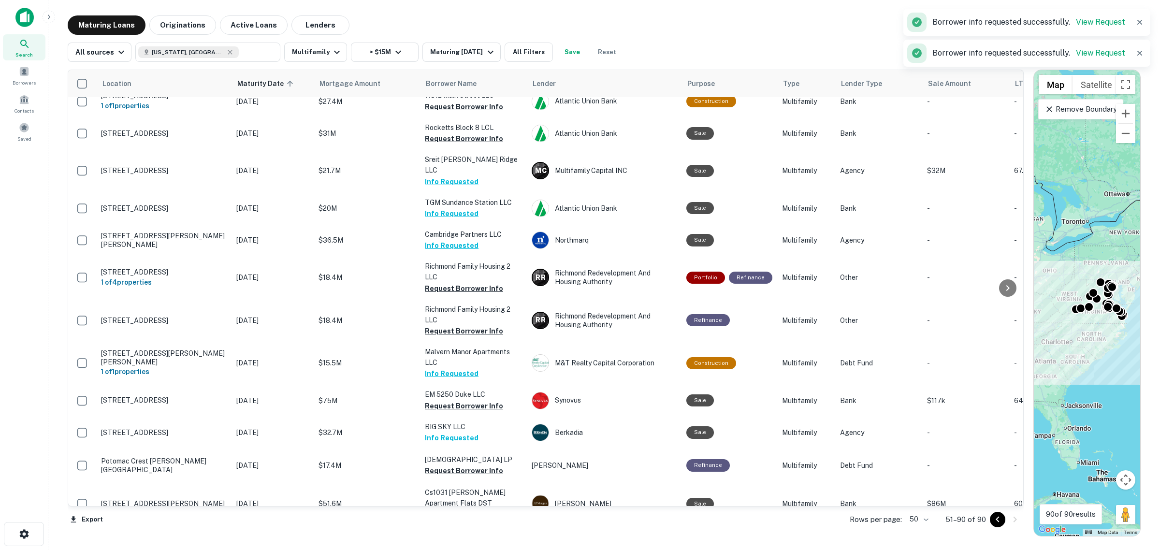
click at [920, 440] on button "Go to previous page" at bounding box center [997, 519] width 15 height 15
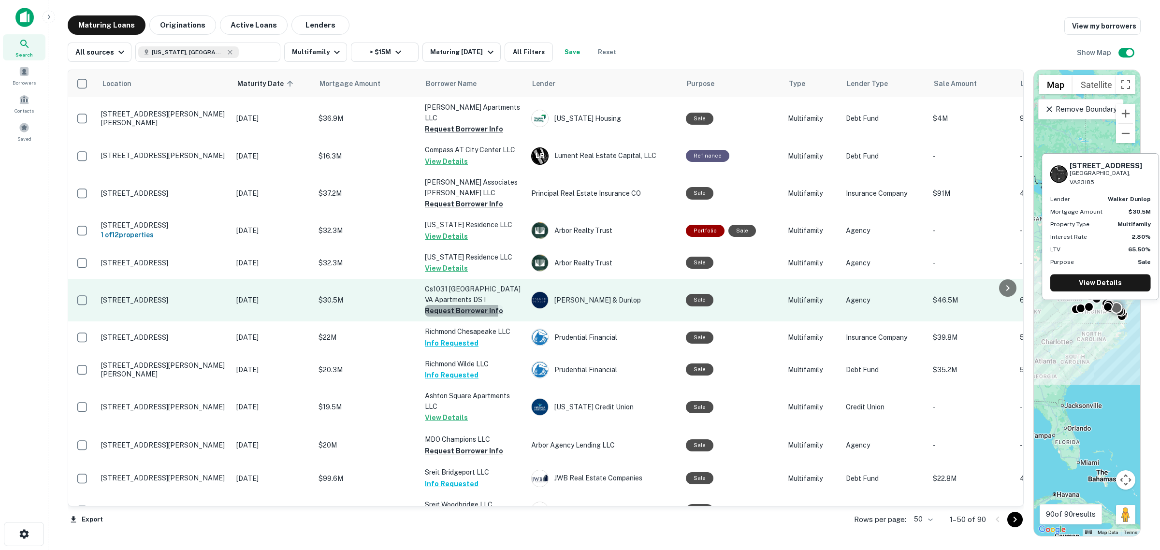
click at [441, 305] on button "Request Borrower Info" at bounding box center [464, 311] width 78 height 12
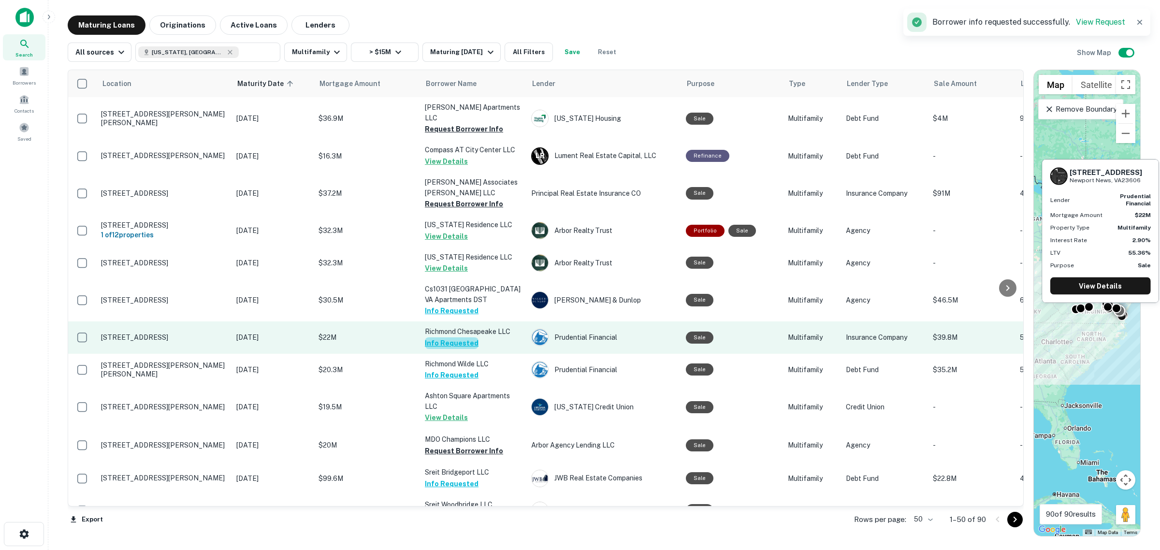
click at [453, 337] on button "Info Requested" at bounding box center [452, 343] width 54 height 12
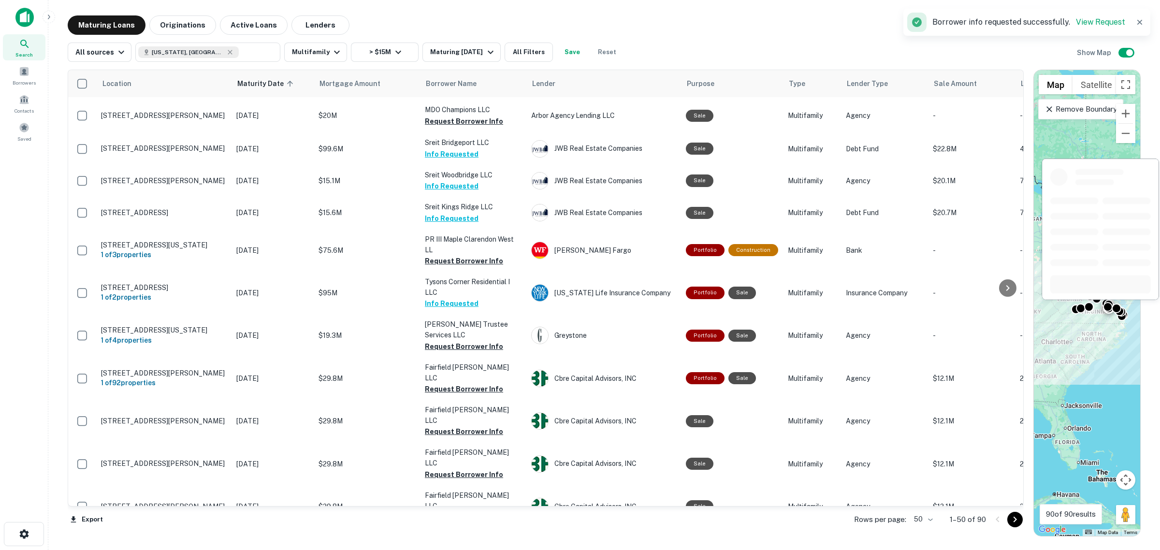
scroll to position [483, 0]
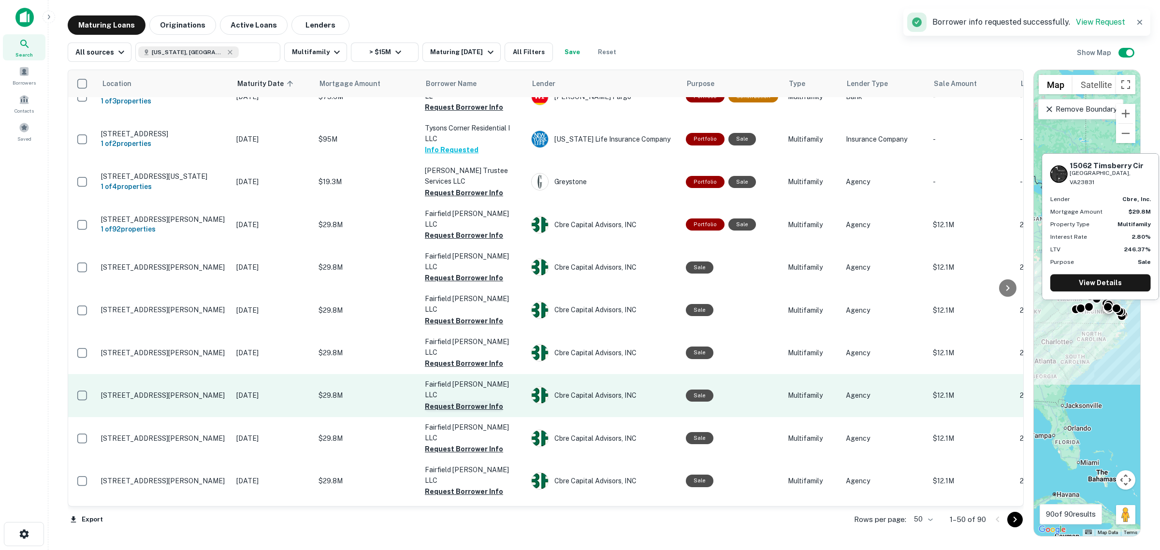
click at [475, 401] on button "Request Borrower Info" at bounding box center [464, 407] width 78 height 12
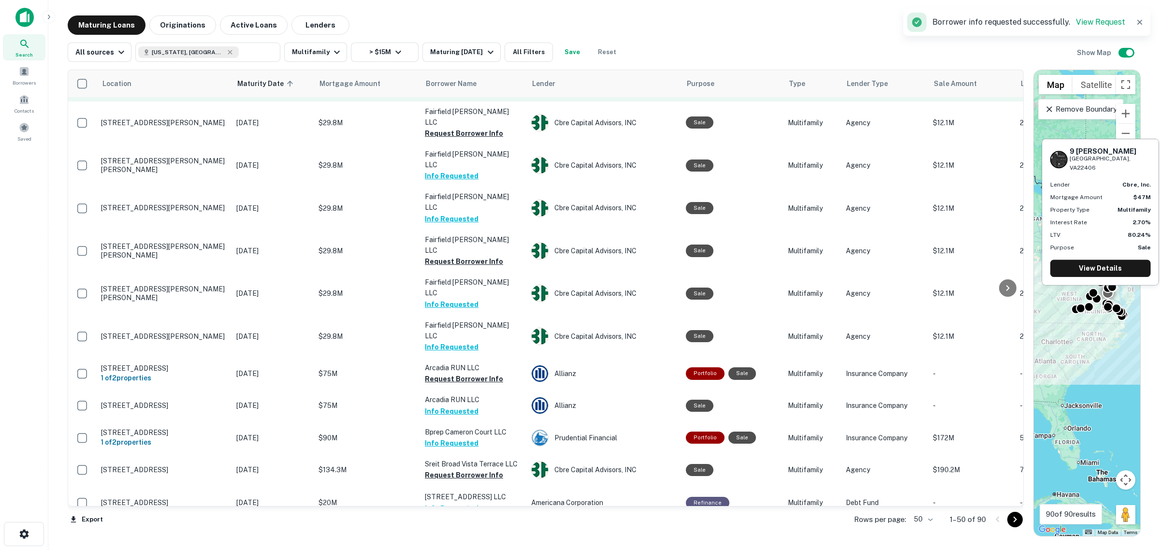
scroll to position [1320, 0]
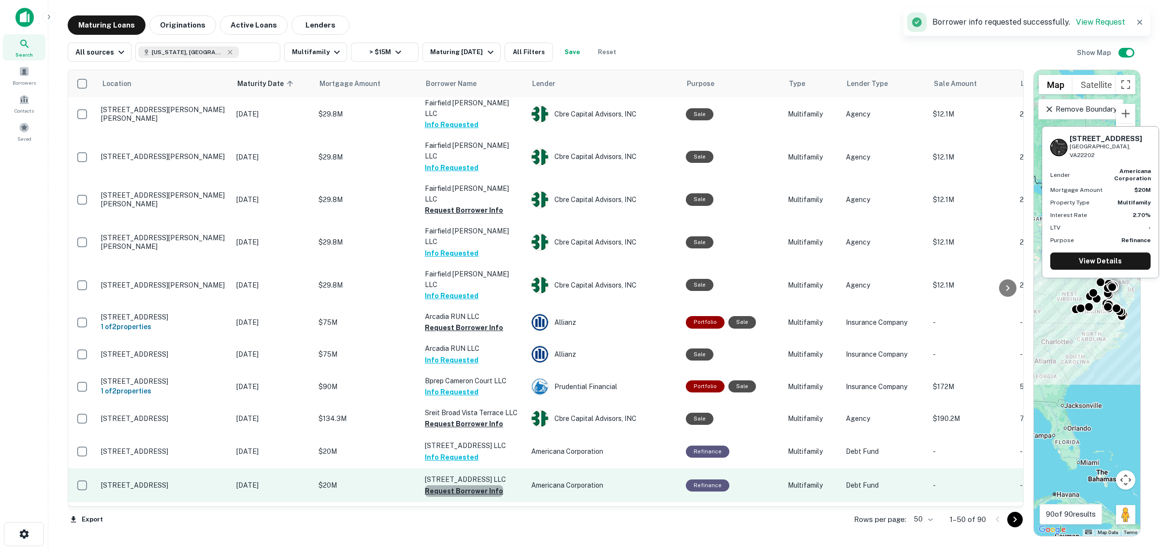
click at [466, 440] on button "Request Borrower Info" at bounding box center [464, 491] width 78 height 12
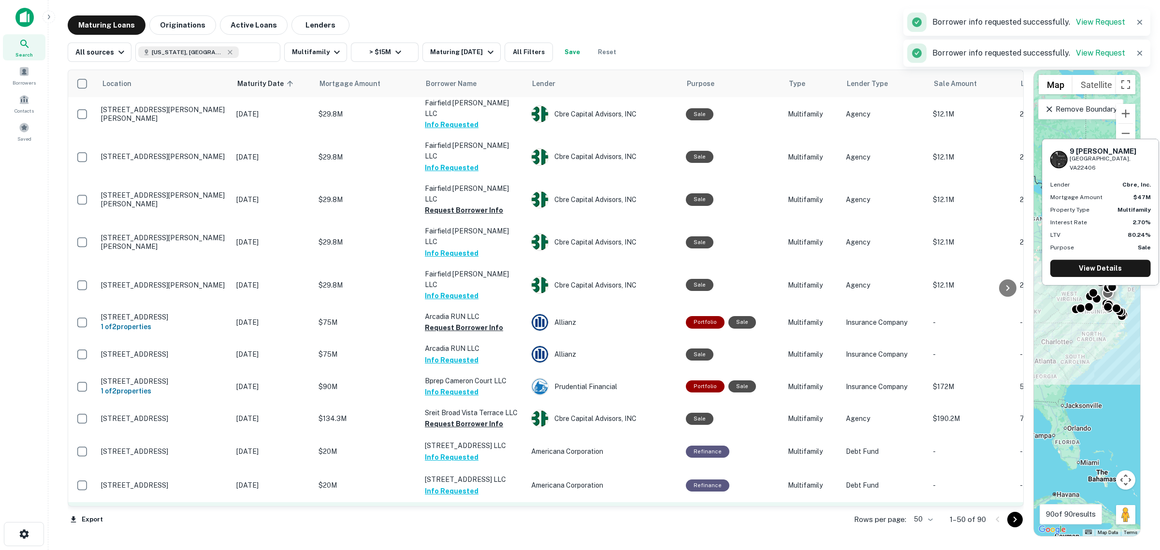
click at [475, 440] on button "Request Borrower Info" at bounding box center [464, 524] width 78 height 12
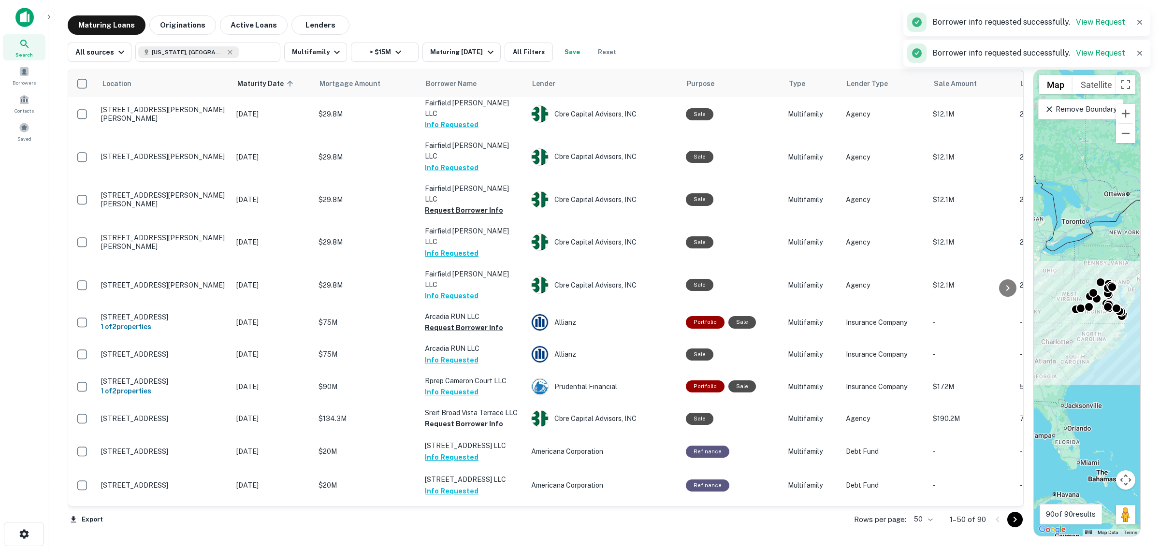
click at [469, 440] on button "Request Borrower Info" at bounding box center [464, 556] width 78 height 12
